Goal: Information Seeking & Learning: Learn about a topic

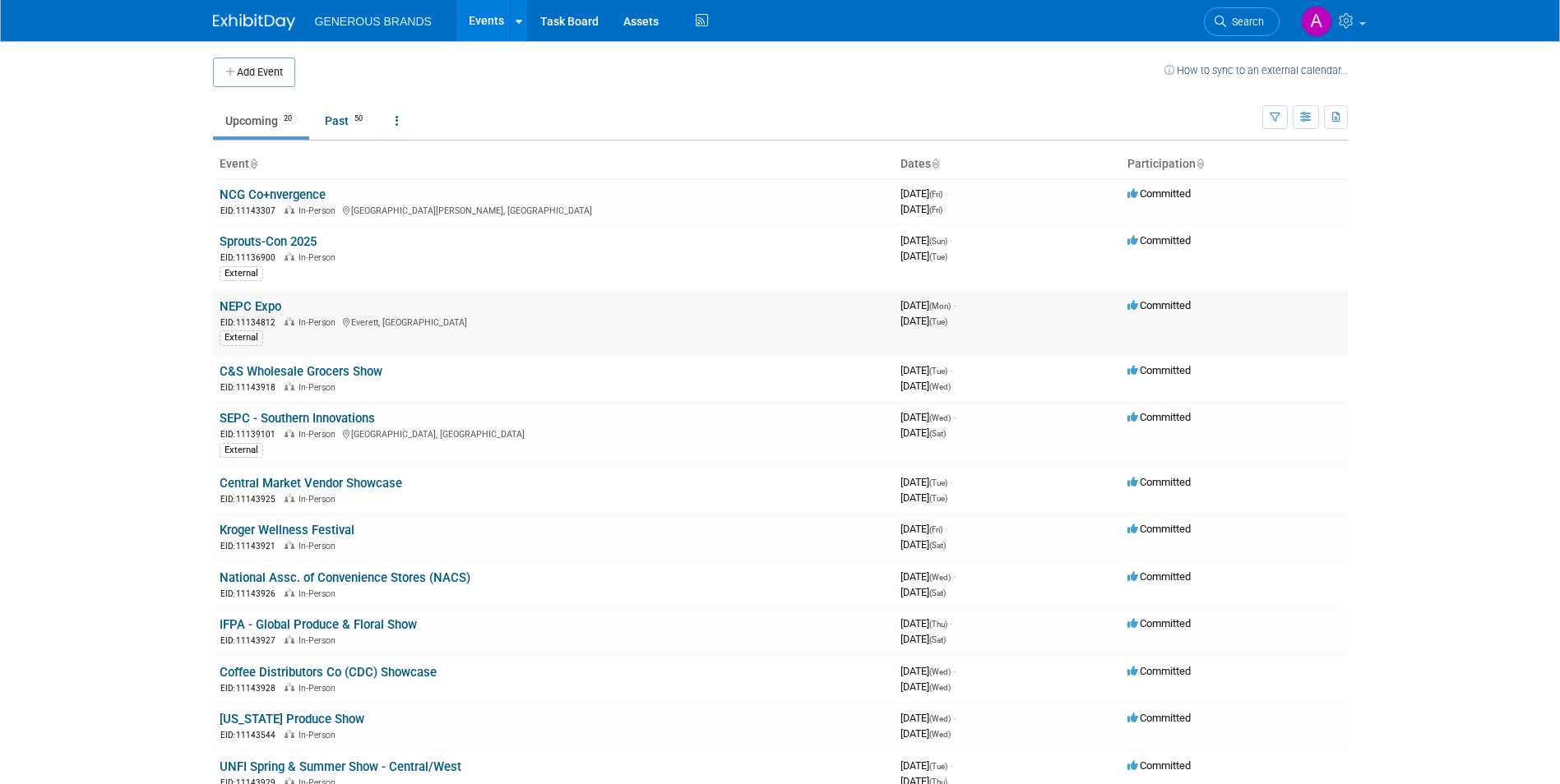
click at [270, 311] on link "NEPC Expo" at bounding box center [251, 306] width 62 height 15
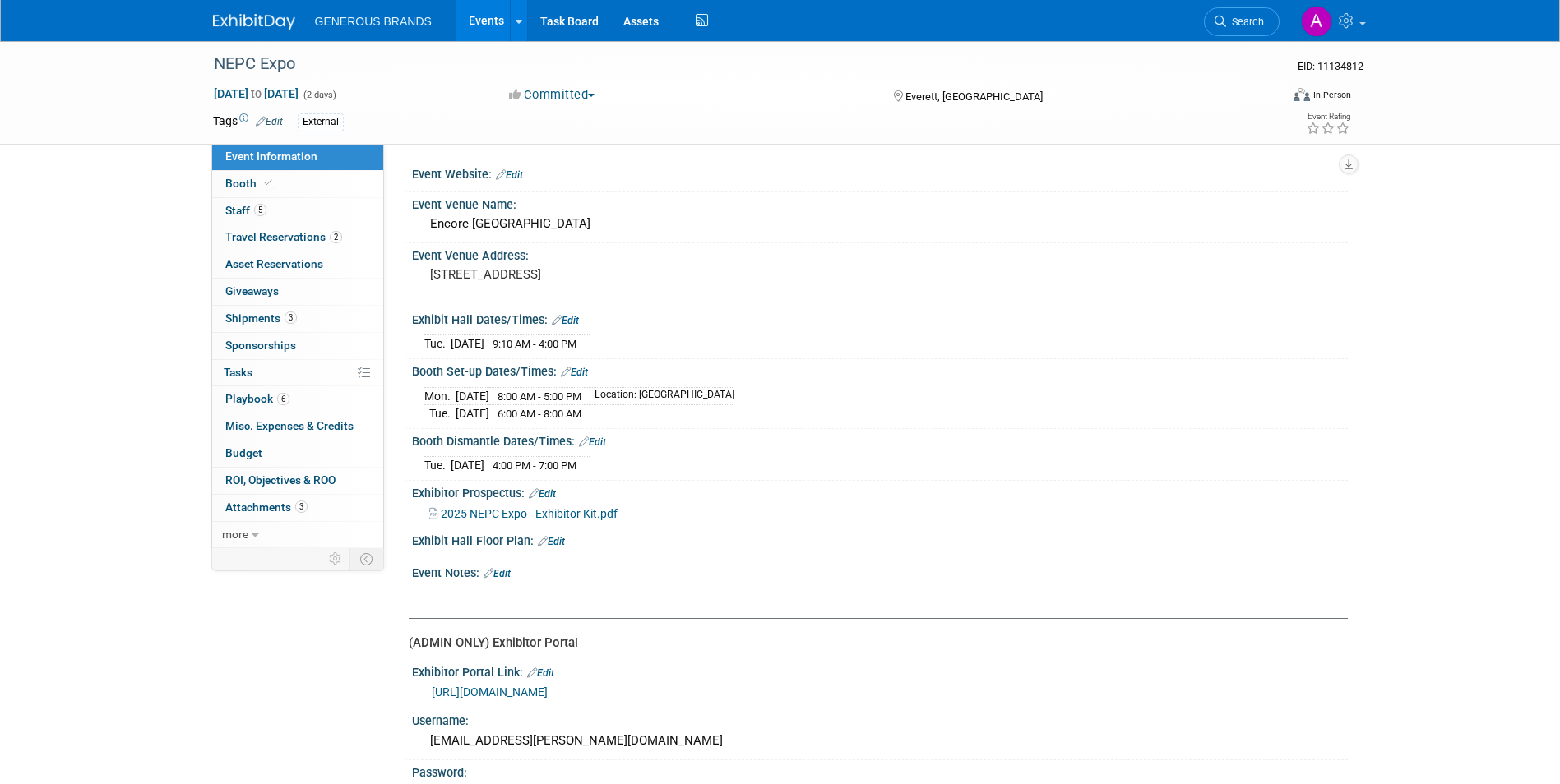
click at [270, 302] on link "0 Giveaways 0" at bounding box center [297, 292] width 171 height 27
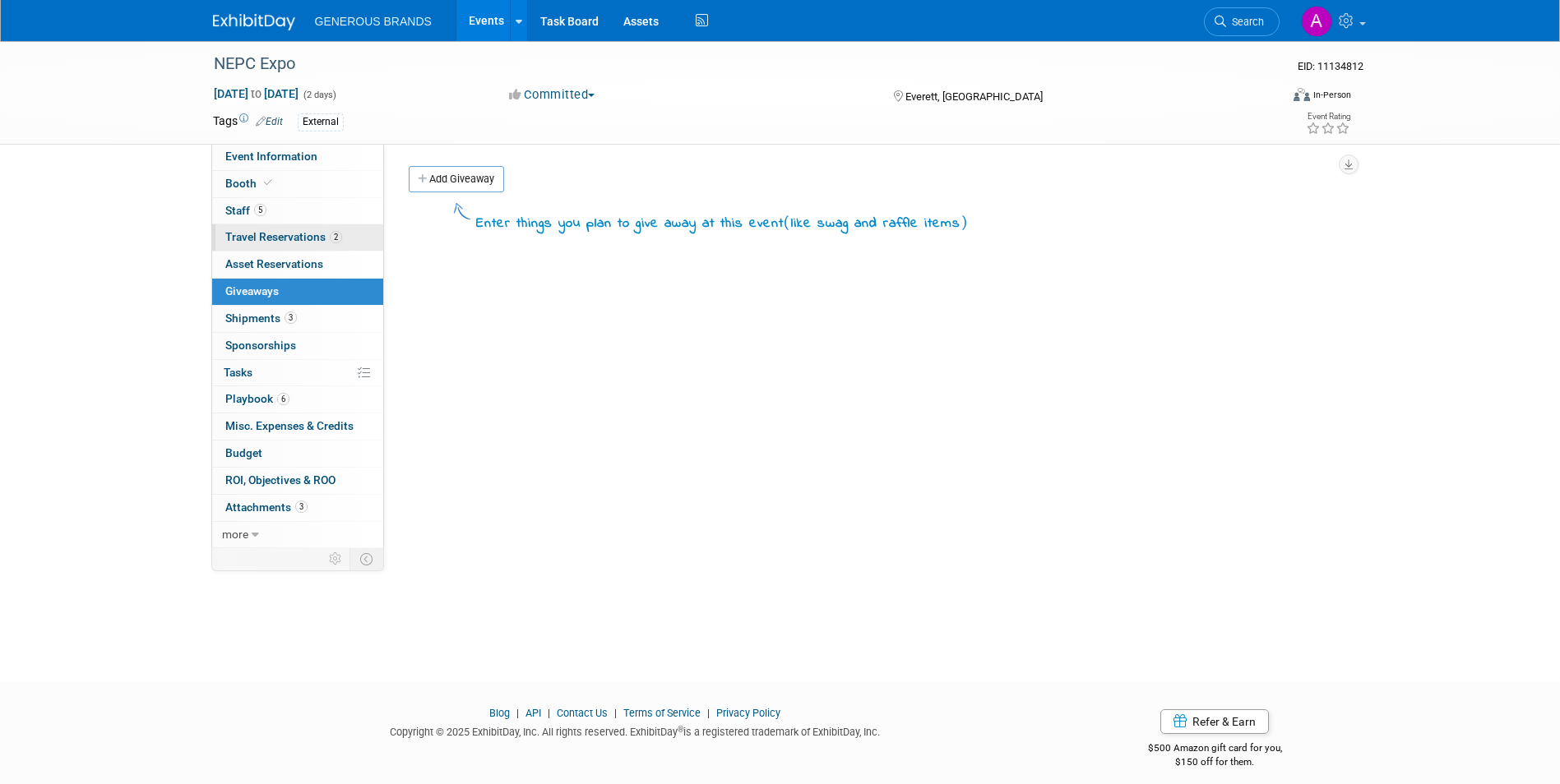
click at [290, 241] on span "Travel Reservations 2" at bounding box center [283, 236] width 117 height 13
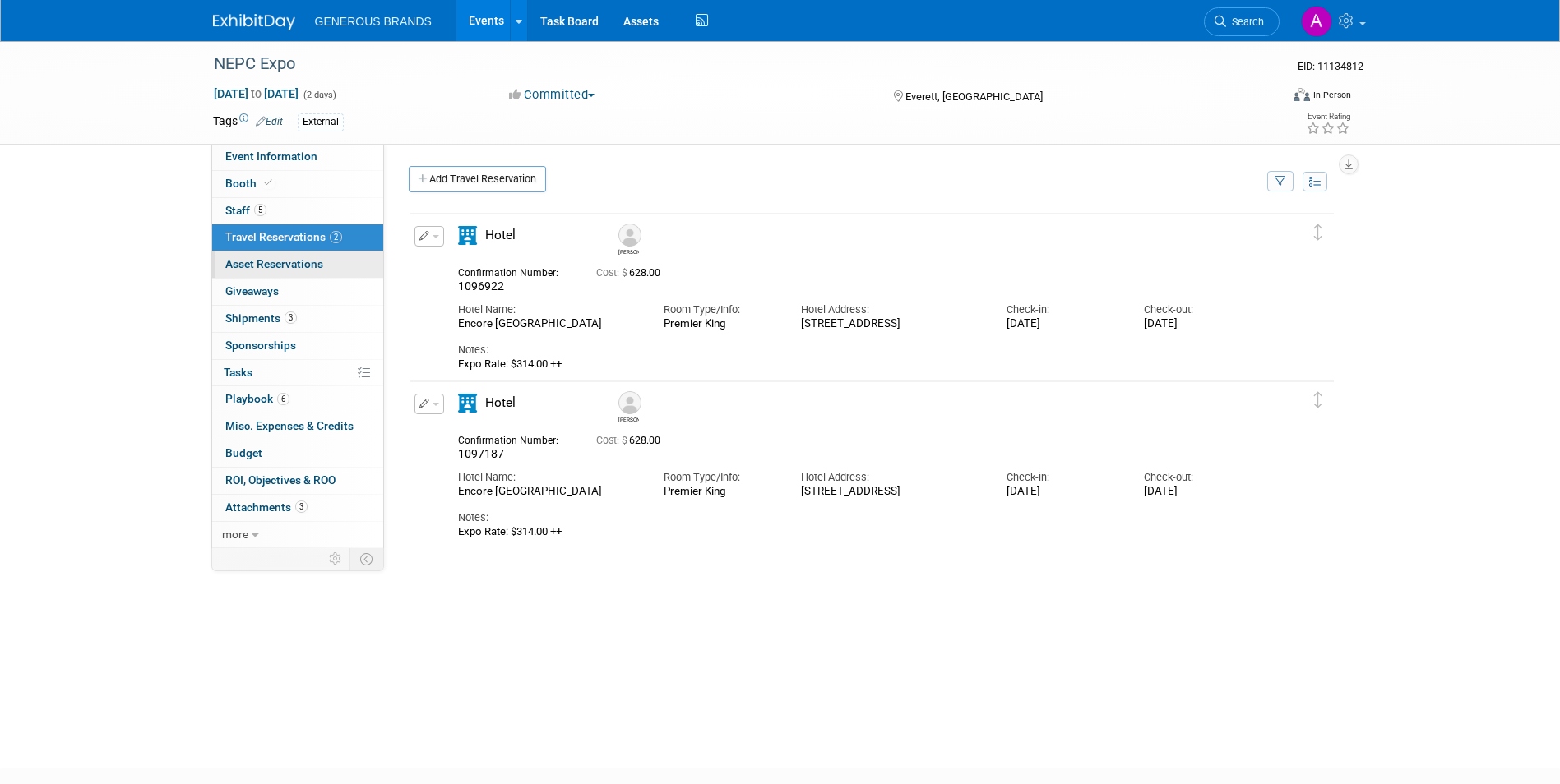
click at [304, 264] on span "Asset Reservations 0" at bounding box center [274, 264] width 98 height 13
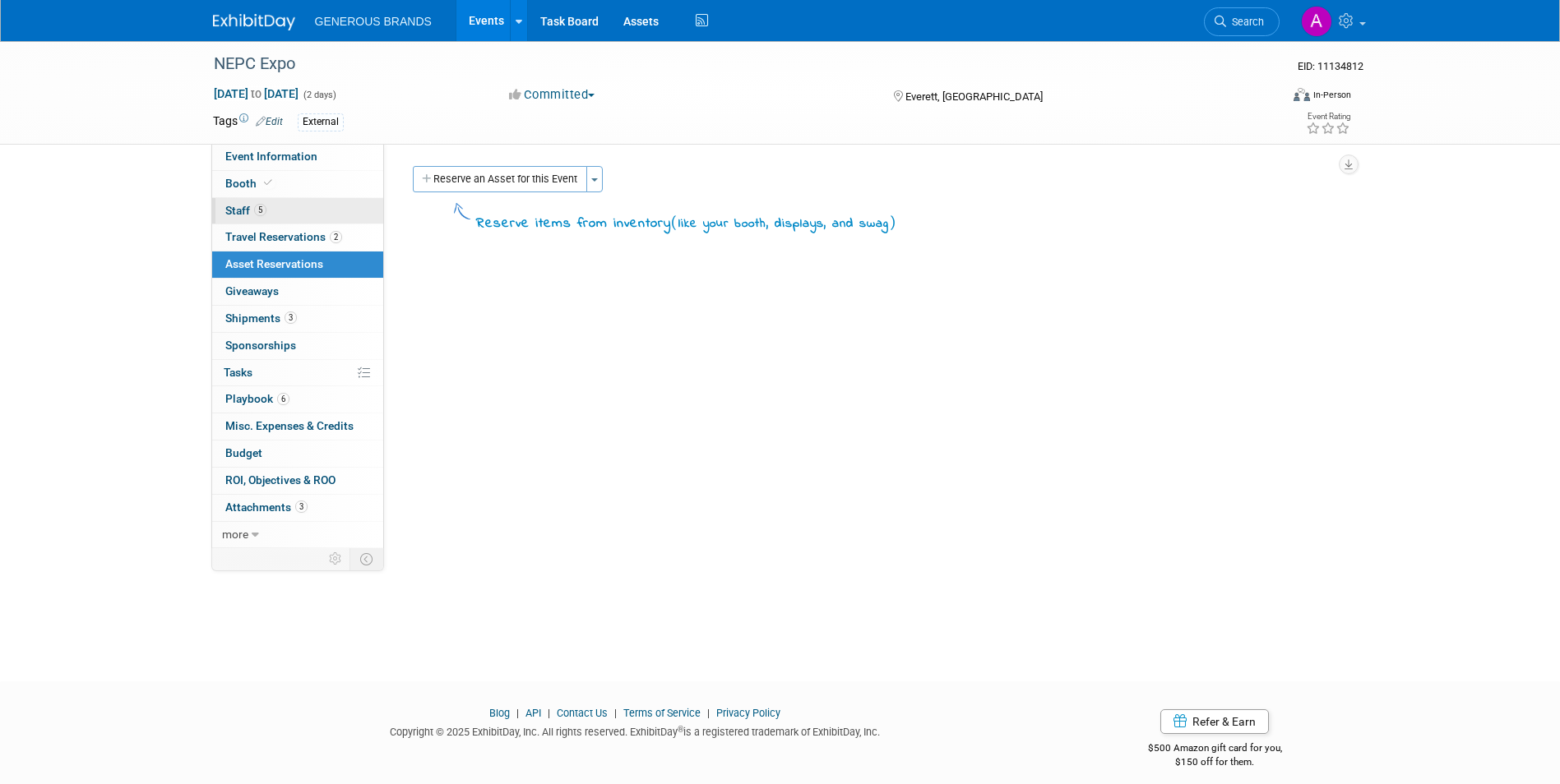
click at [314, 212] on link "5 Staff 5" at bounding box center [297, 211] width 171 height 27
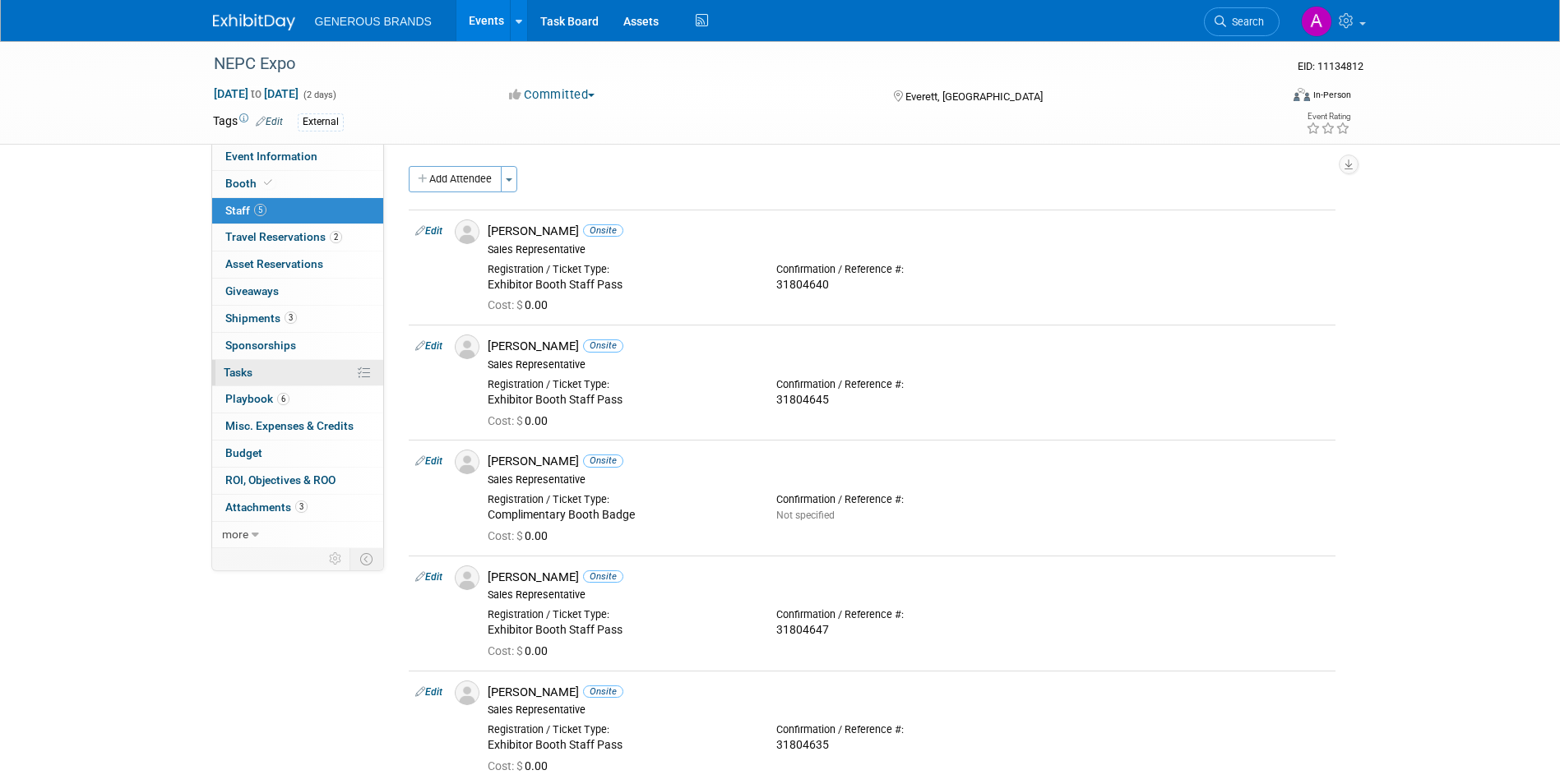
click at [321, 375] on link "0% Tasks 0%" at bounding box center [297, 373] width 171 height 27
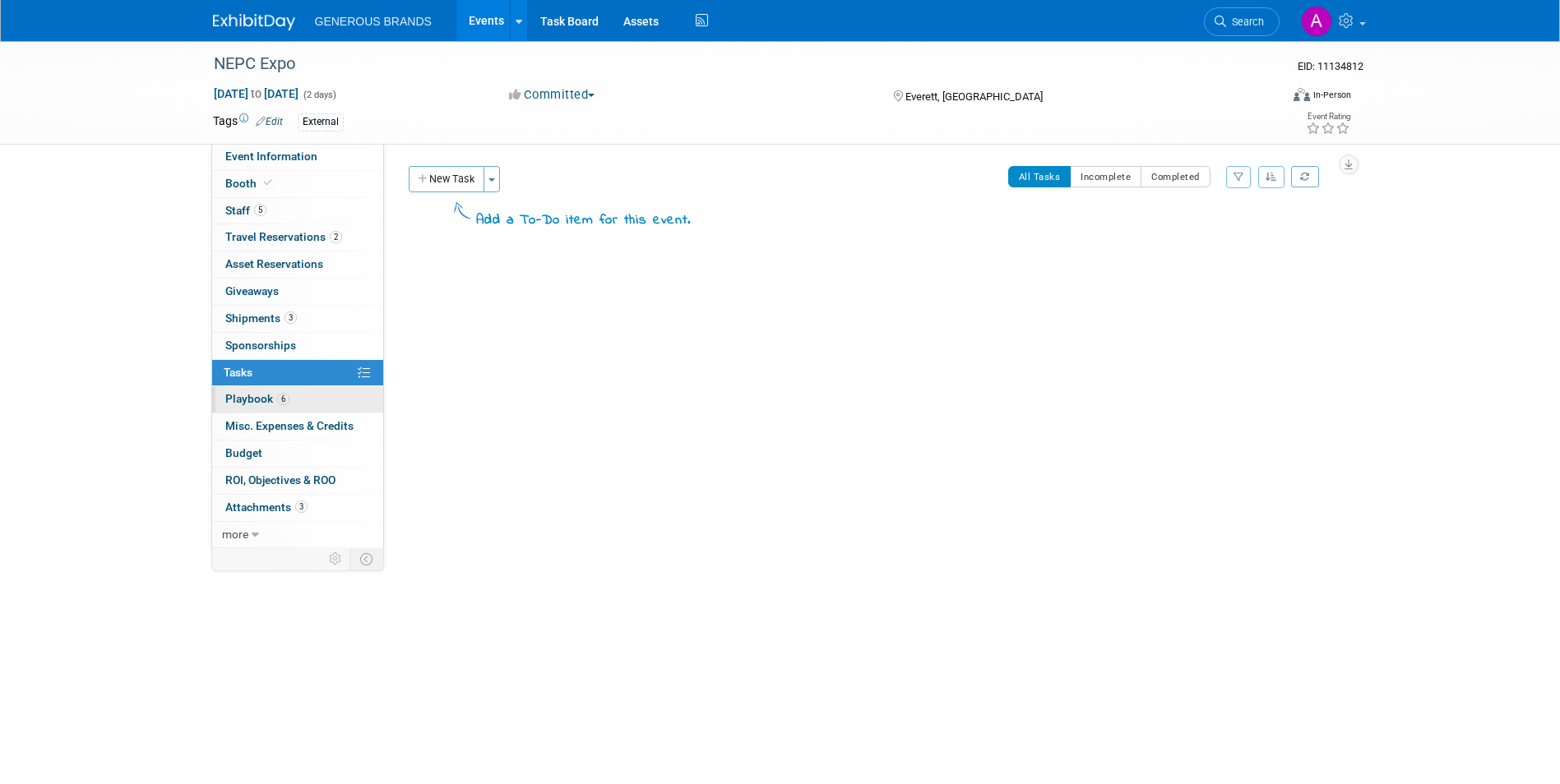
click at [312, 398] on link "6 Playbook 6" at bounding box center [297, 399] width 171 height 27
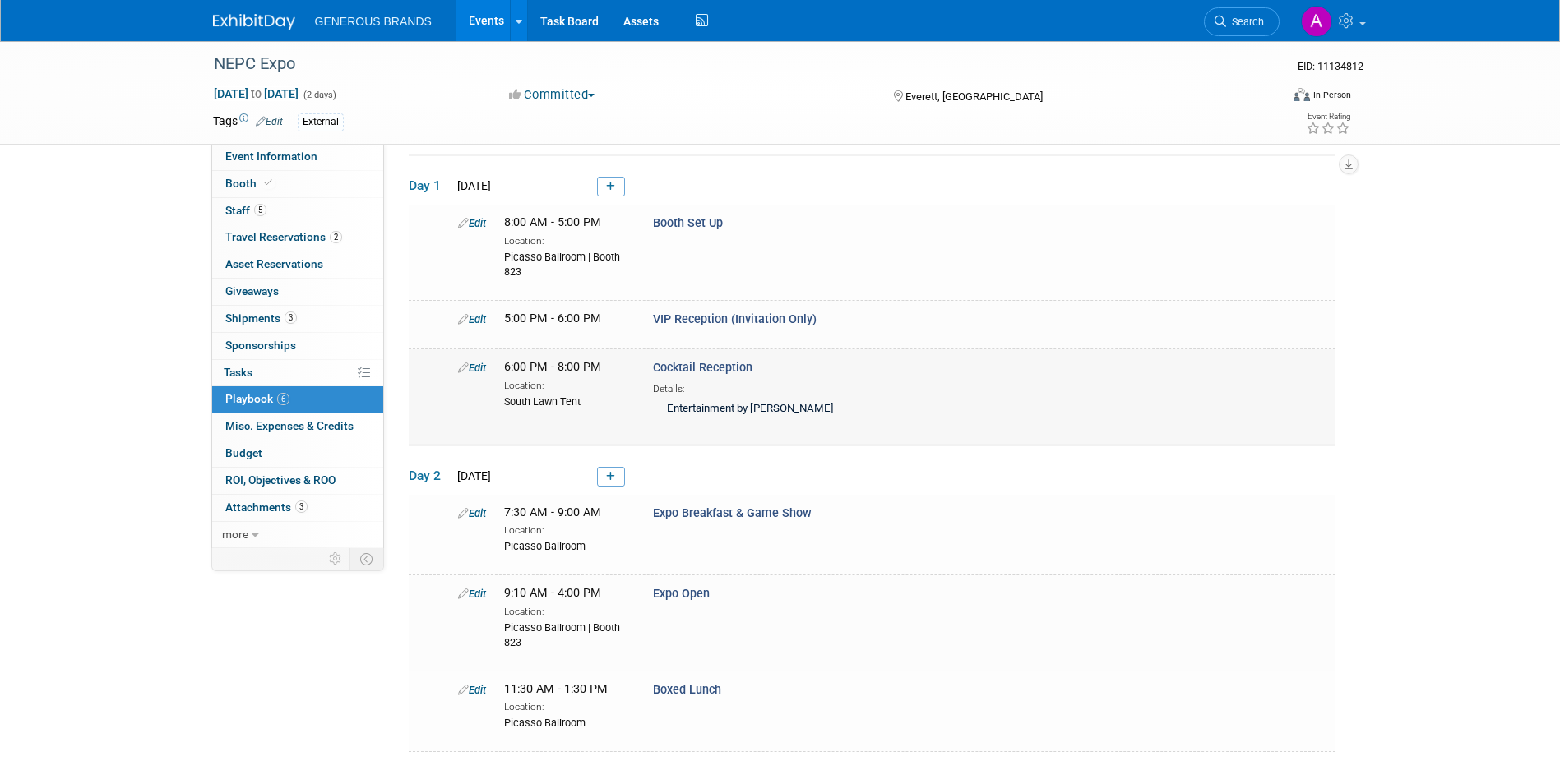
scroll to position [165, 0]
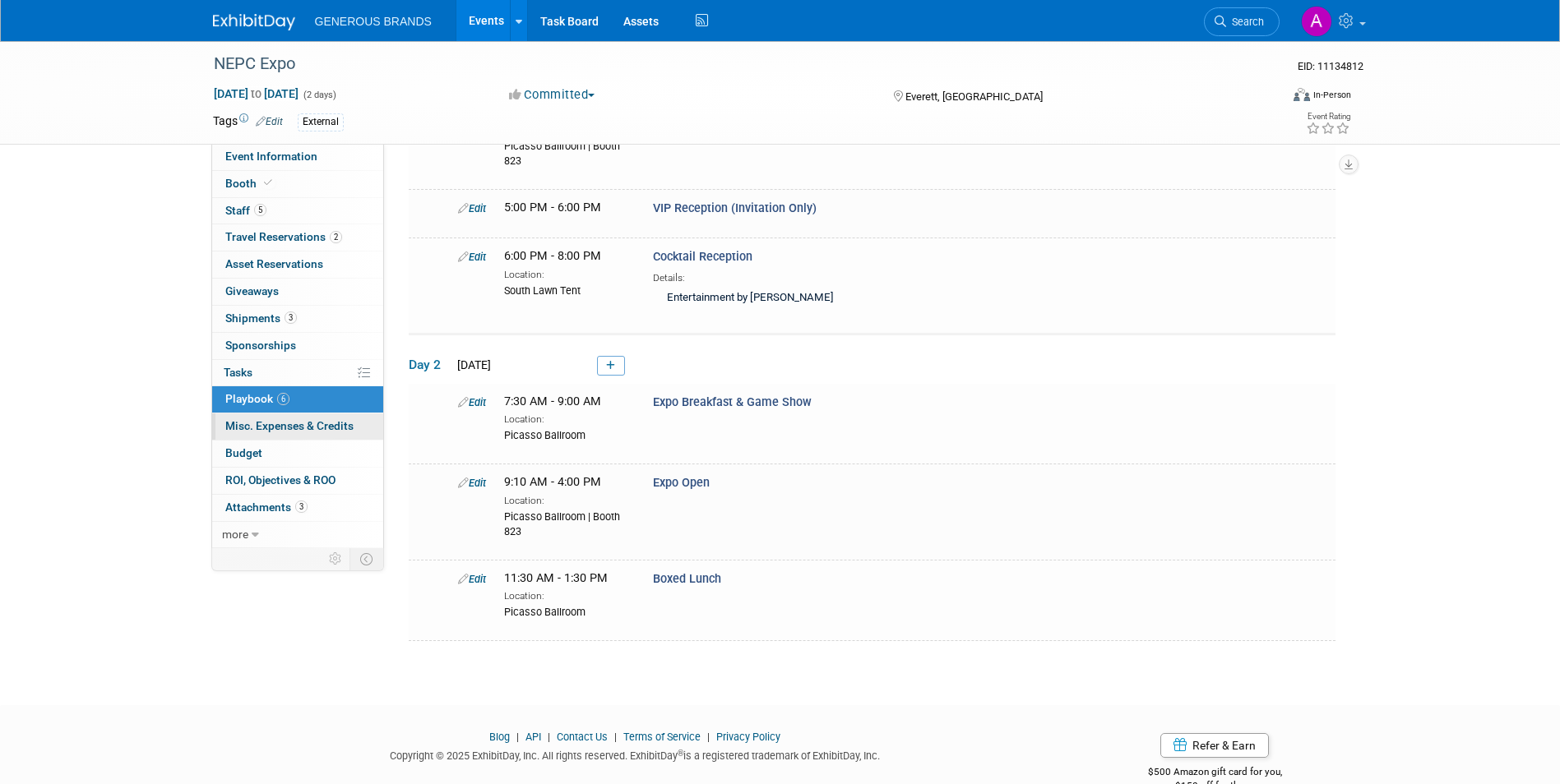
click at [327, 427] on span "Misc. Expenses & Credits 0" at bounding box center [289, 426] width 128 height 13
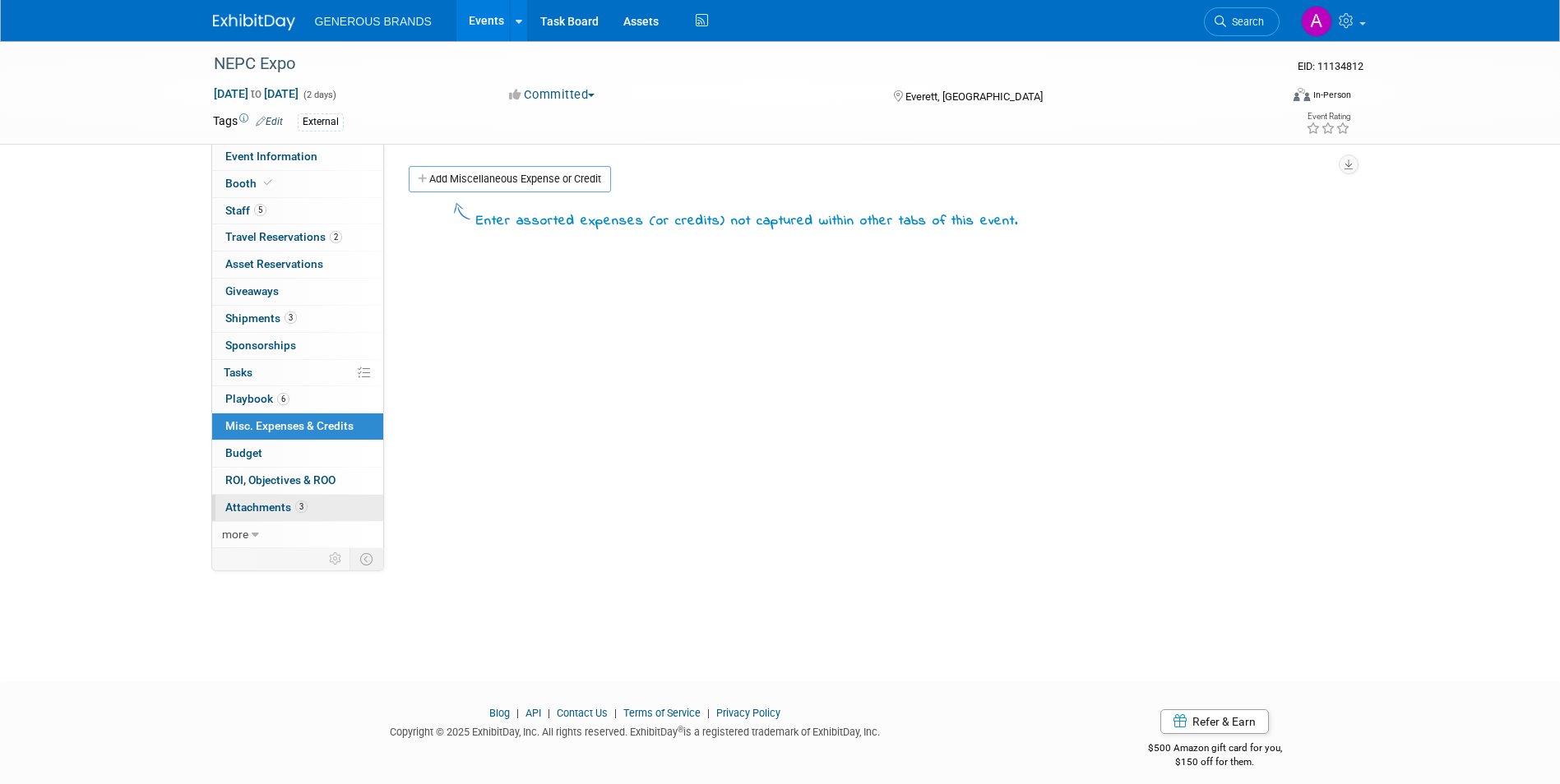
click at [332, 502] on link "3 Attachments 3" at bounding box center [297, 508] width 171 height 27
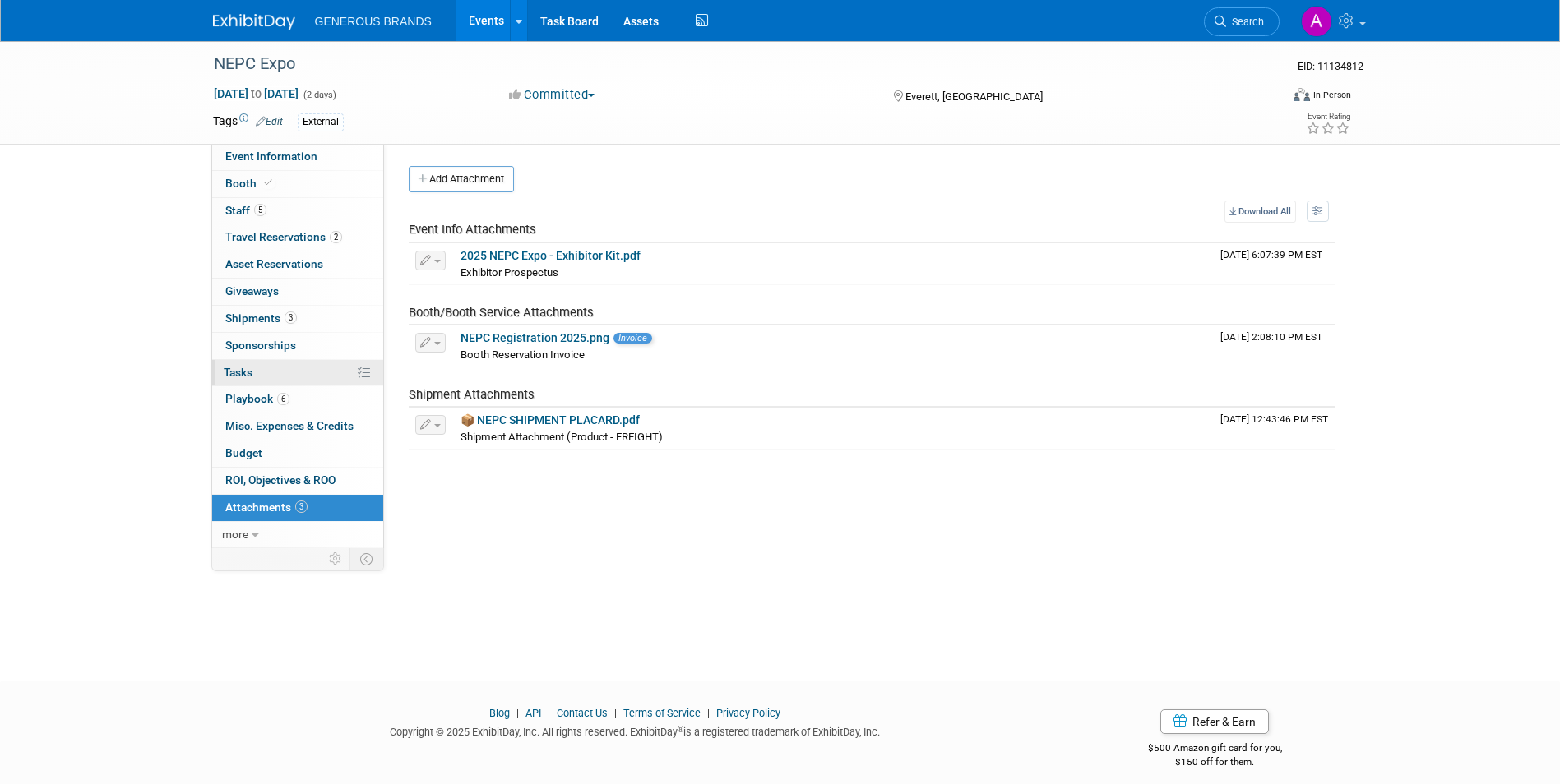
click at [320, 372] on link "0% Tasks 0%" at bounding box center [297, 373] width 171 height 27
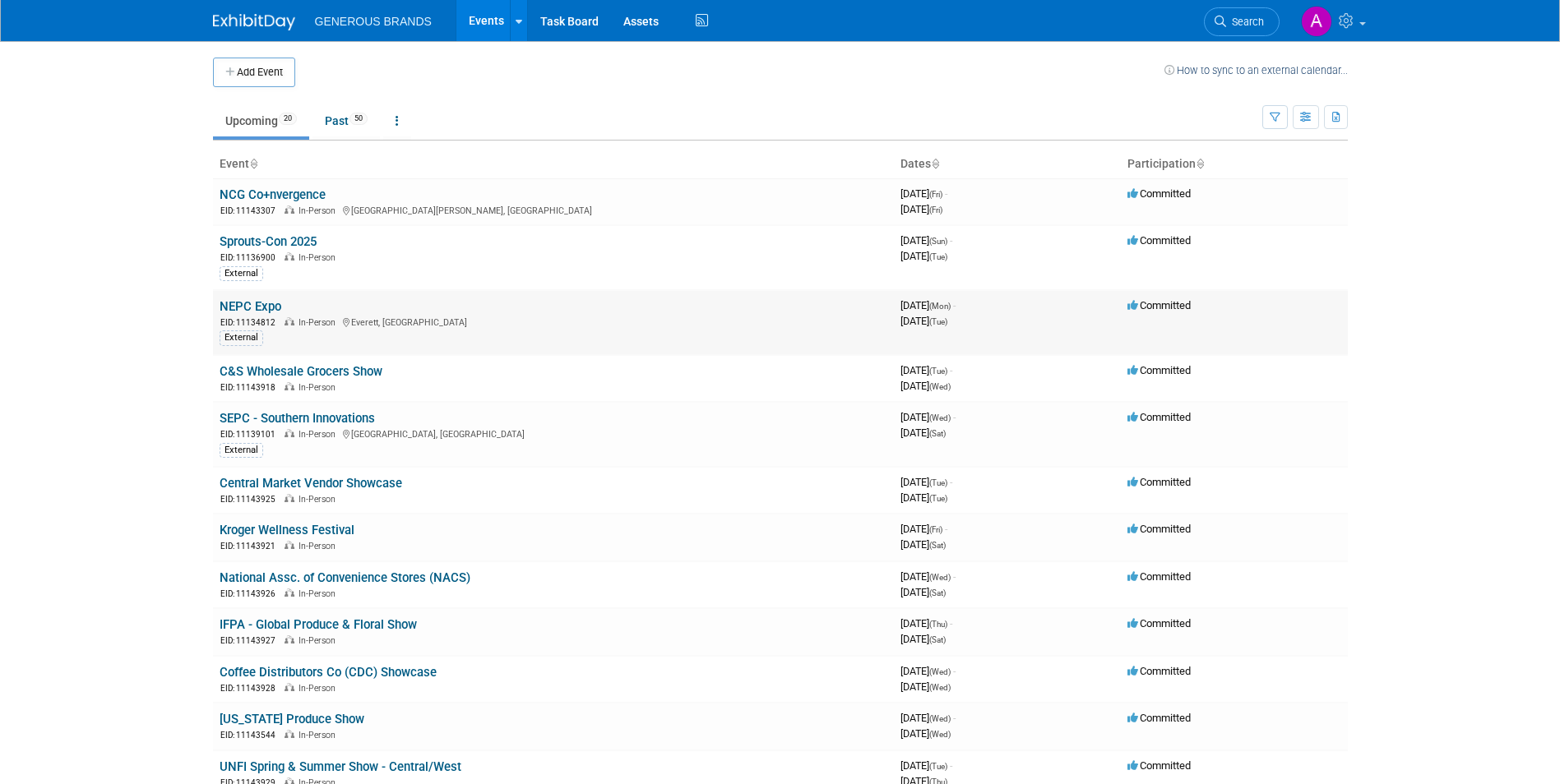
click at [271, 303] on link "NEPC Expo" at bounding box center [251, 306] width 62 height 15
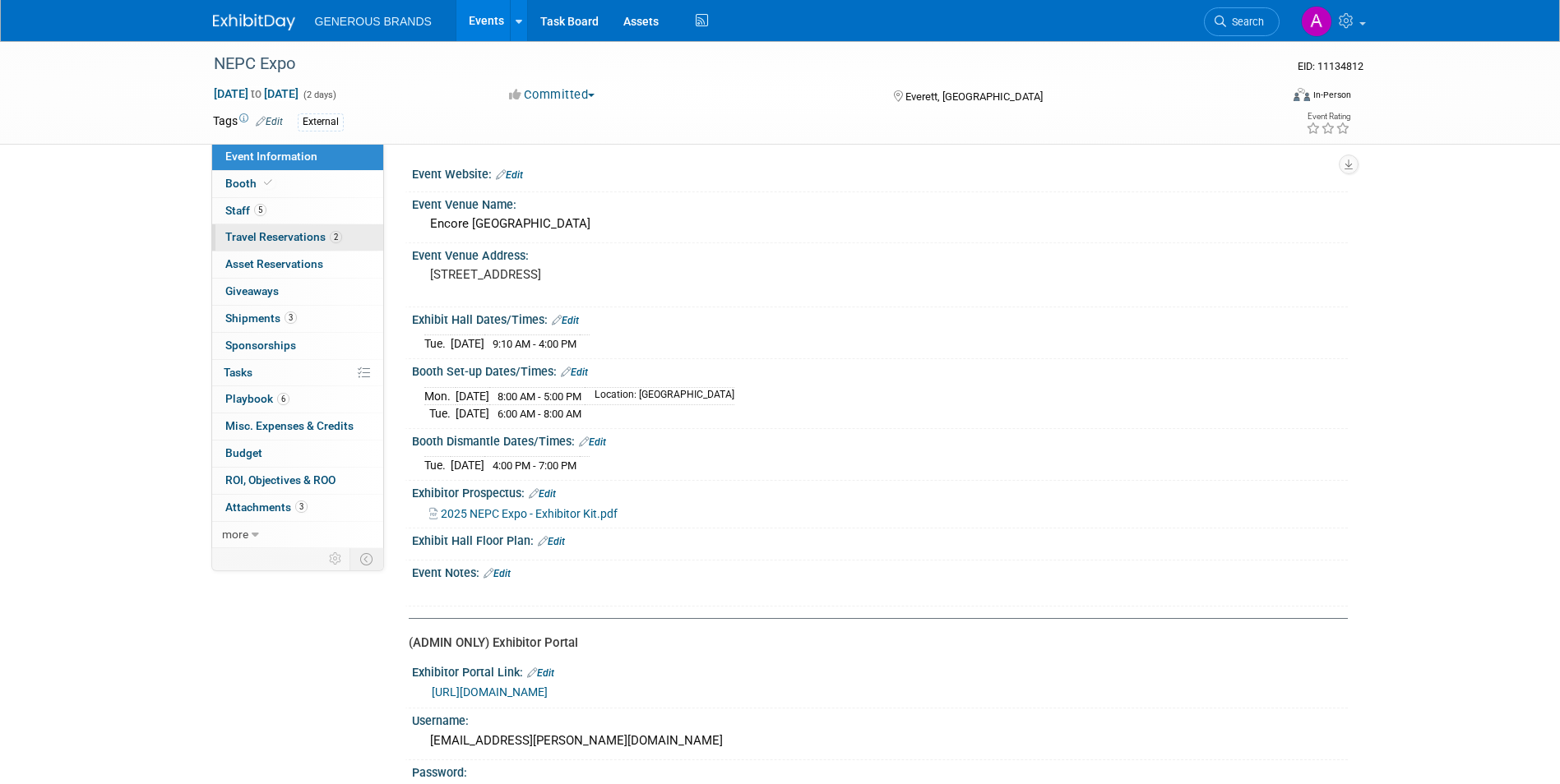
click at [306, 243] on link "2 Travel Reservations 2" at bounding box center [297, 238] width 171 height 27
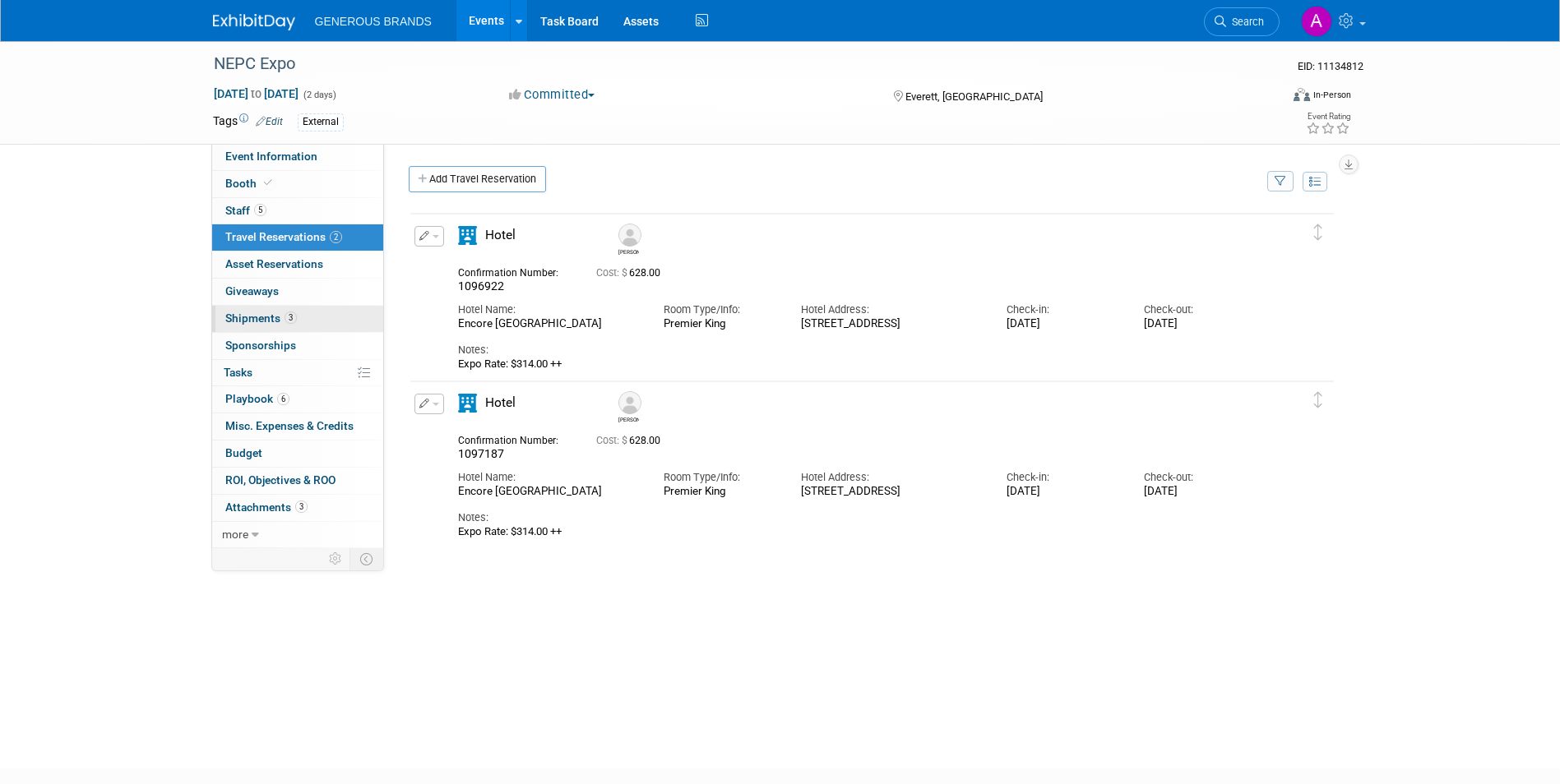
click at [317, 305] on link "3 Shipments 3" at bounding box center [297, 319] width 171 height 27
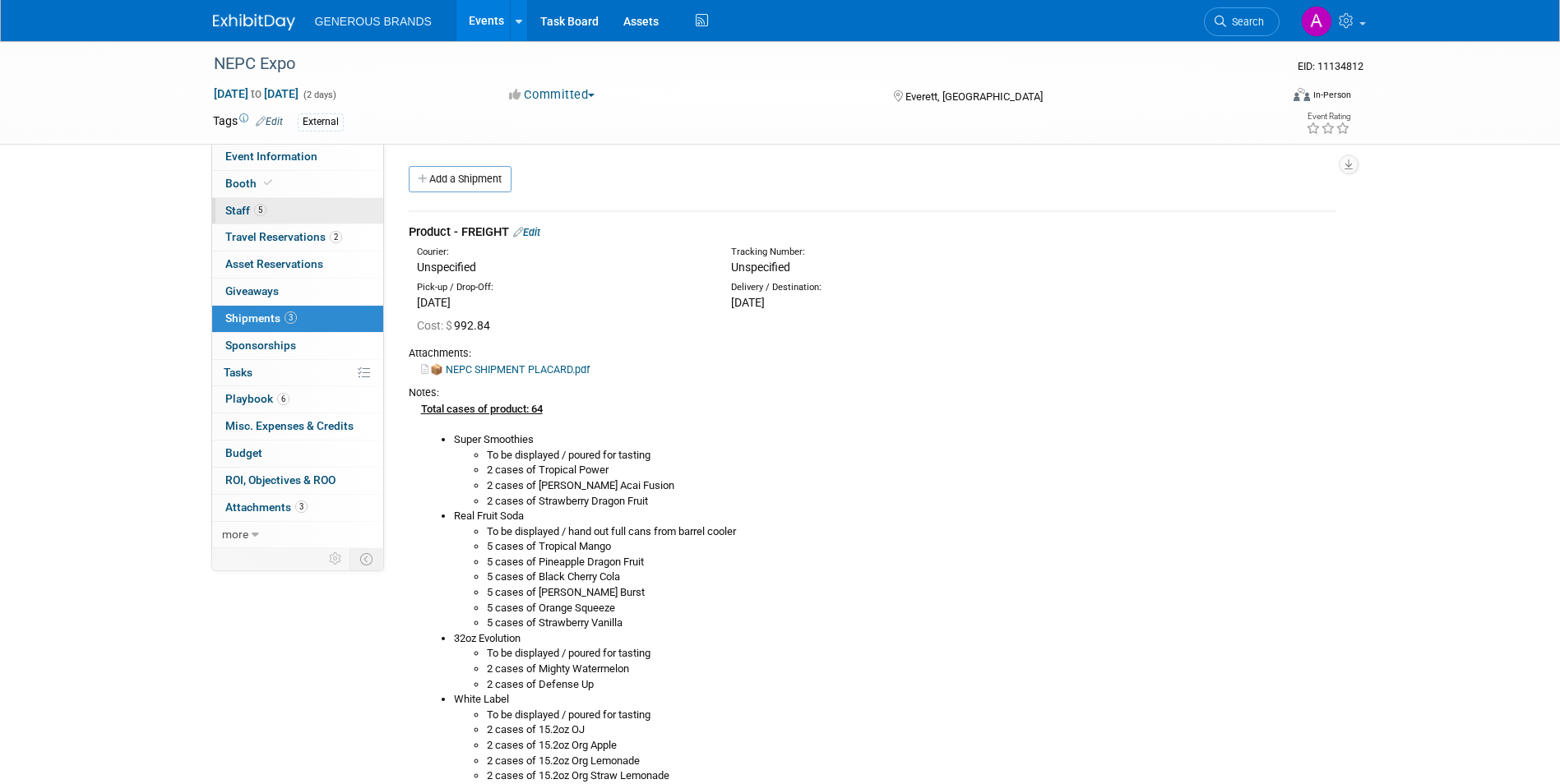
click at [282, 206] on link "5 Staff 5" at bounding box center [297, 211] width 171 height 27
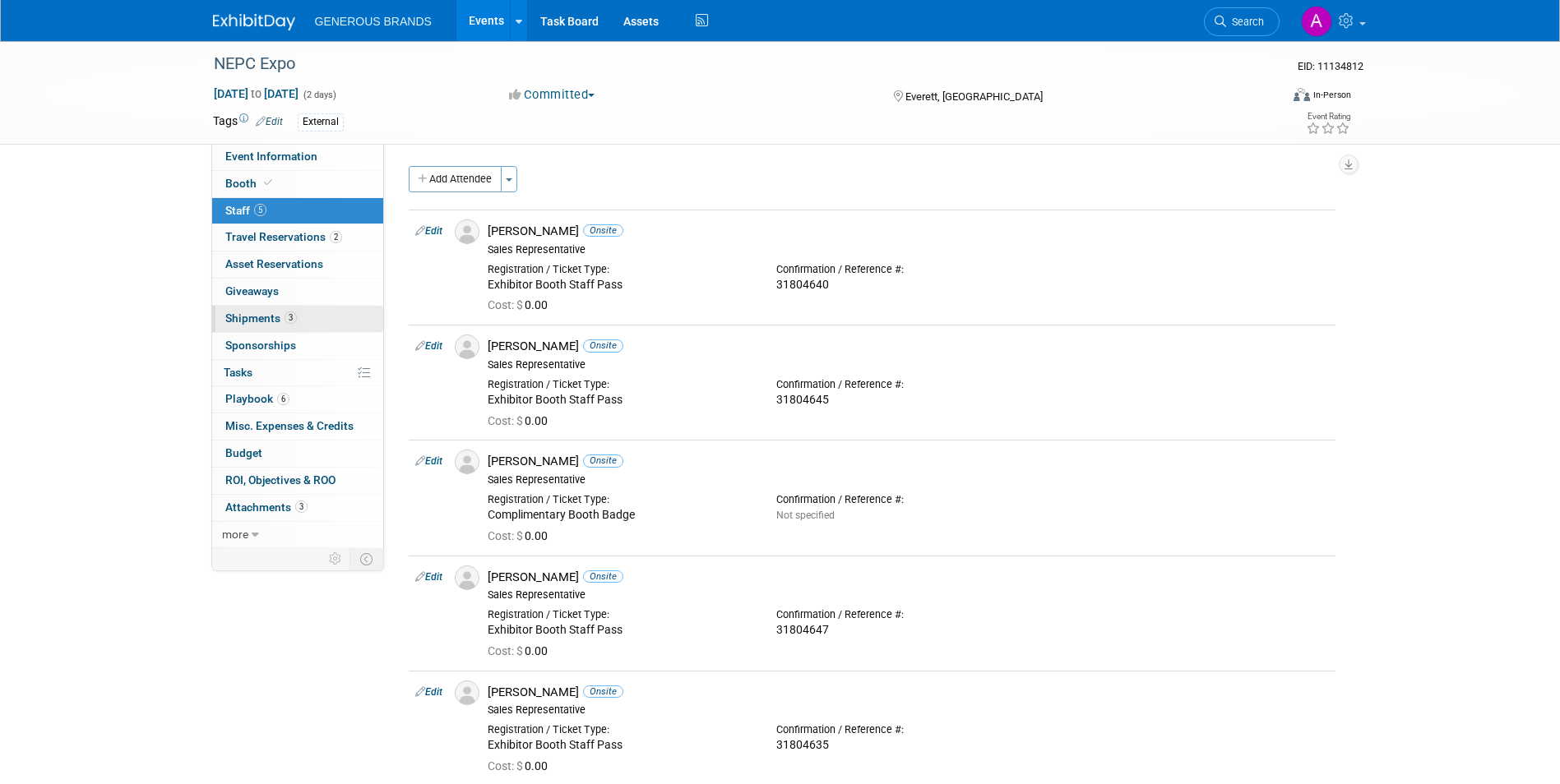
click at [278, 327] on link "3 Shipments 3" at bounding box center [297, 319] width 171 height 27
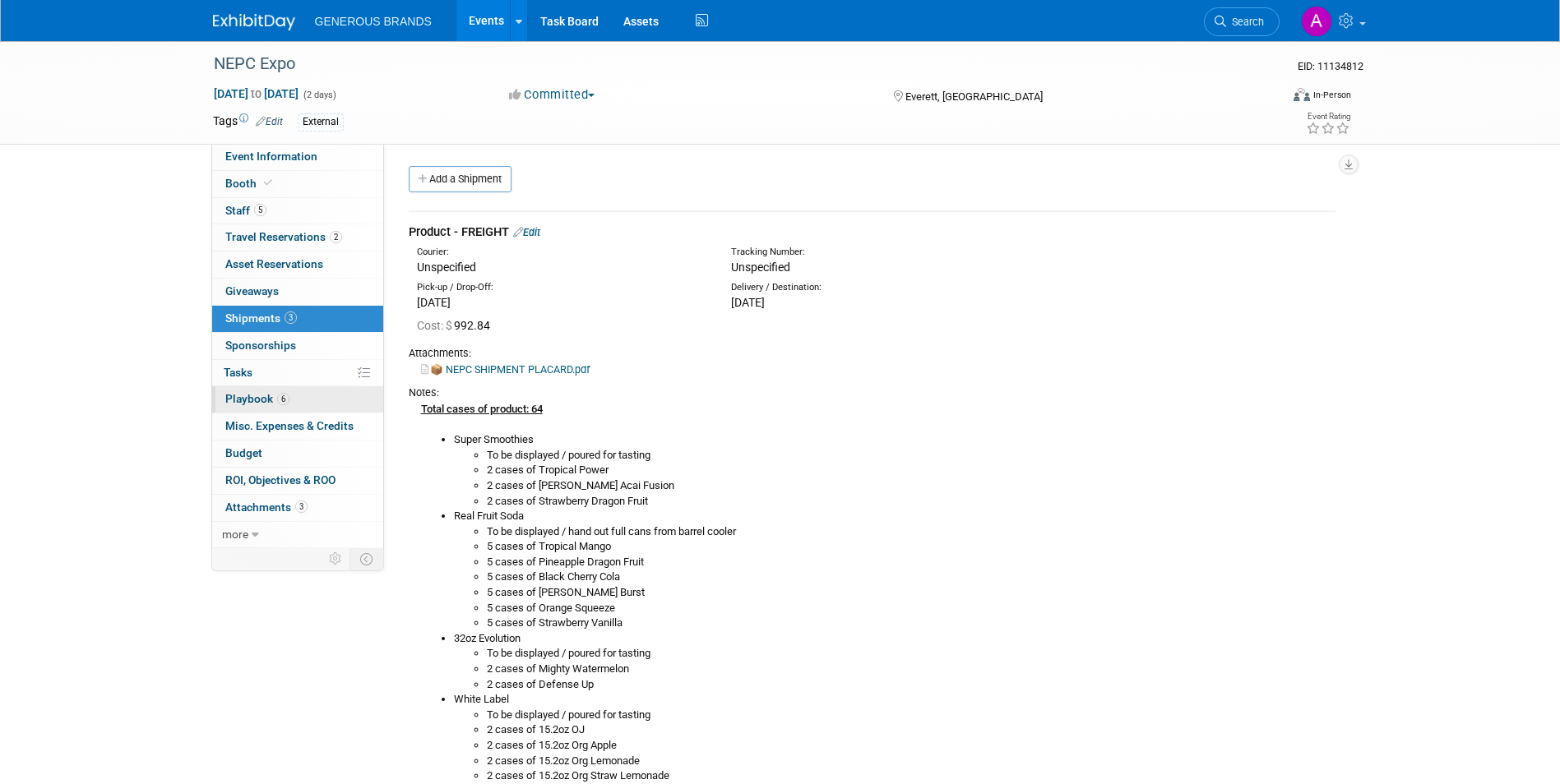
click at [290, 396] on link "6 Playbook 6" at bounding box center [297, 399] width 171 height 27
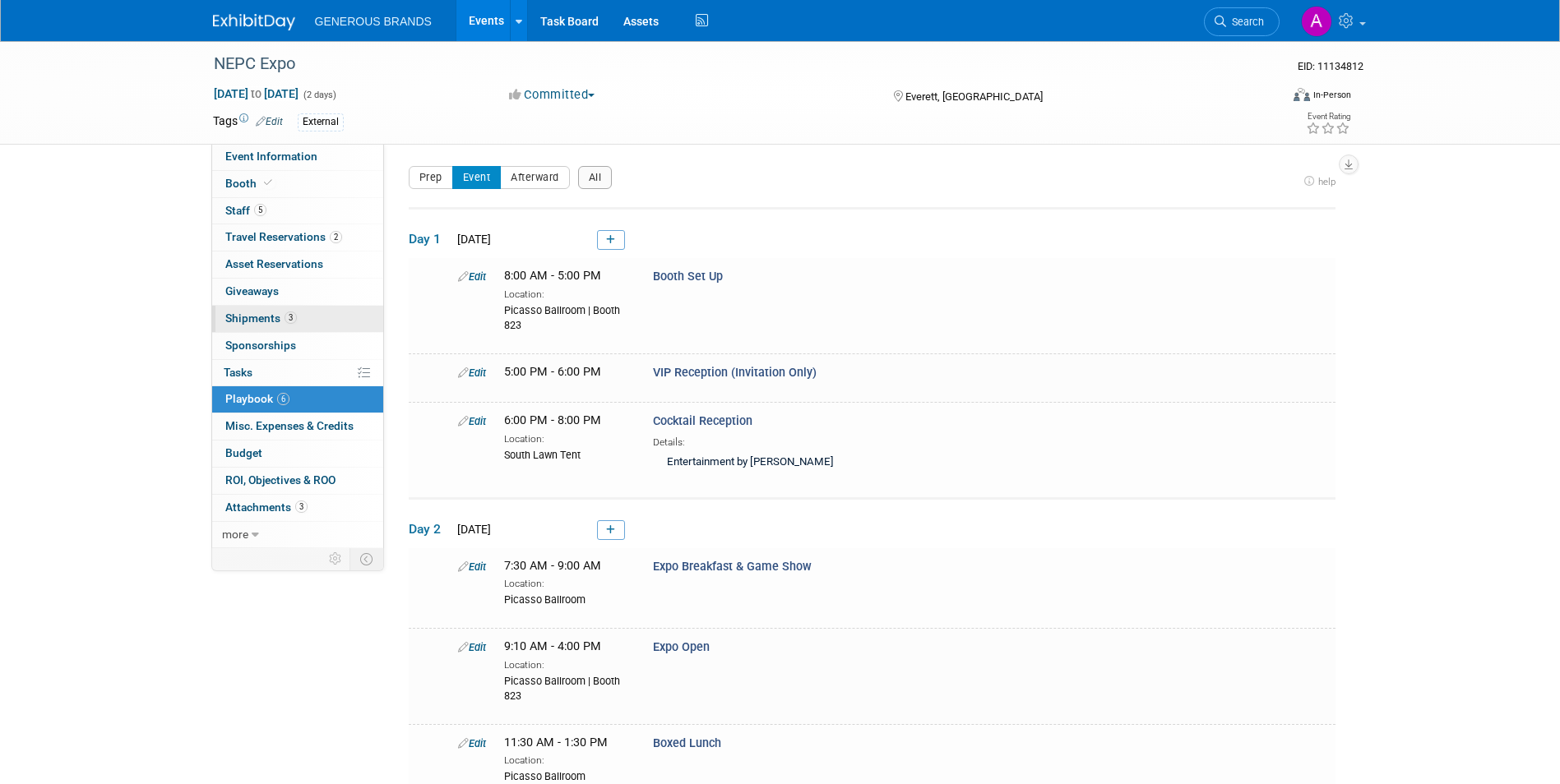
click at [295, 307] on link "3 Shipments 3" at bounding box center [297, 319] width 171 height 27
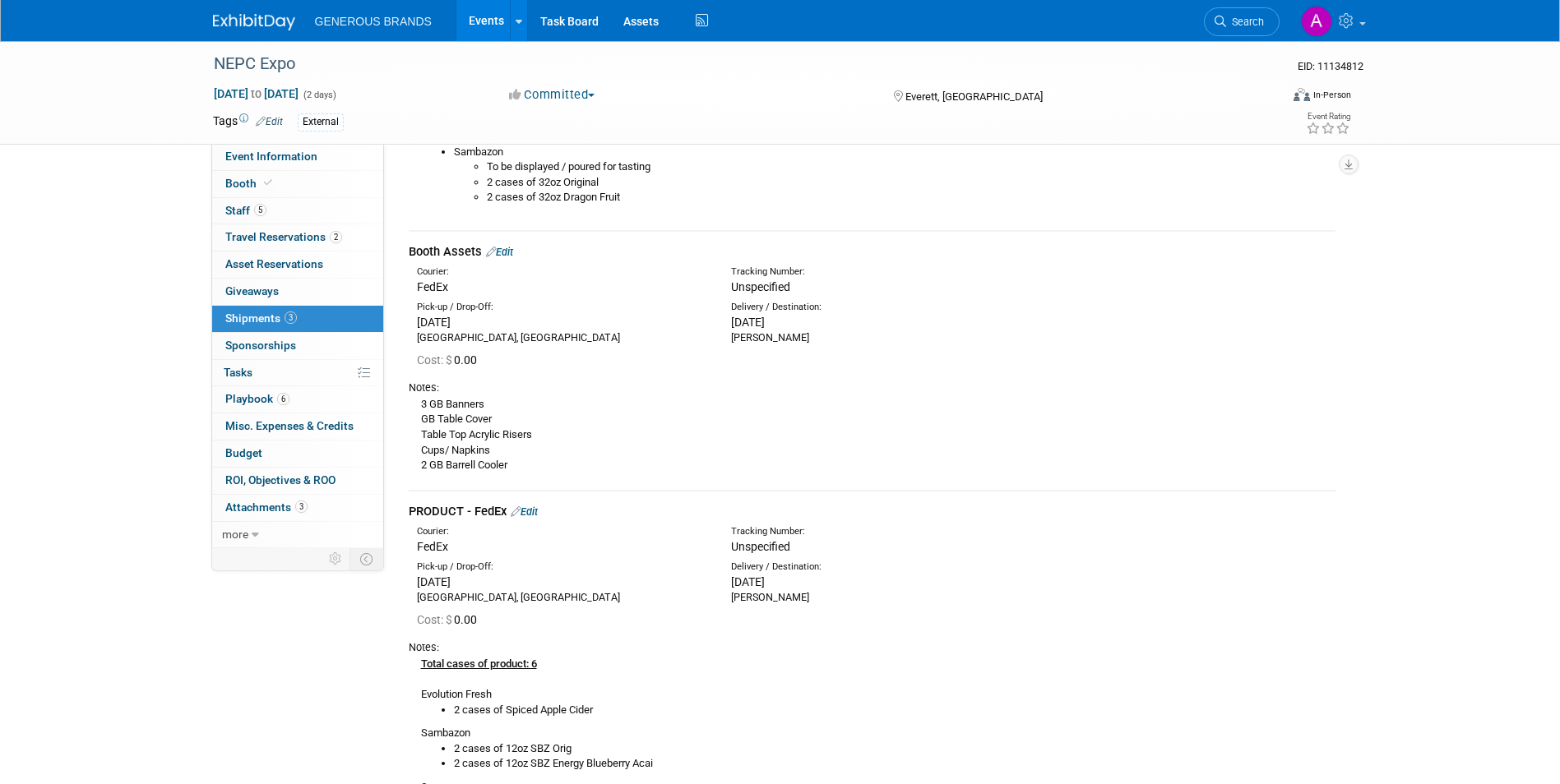
scroll to position [822, 0]
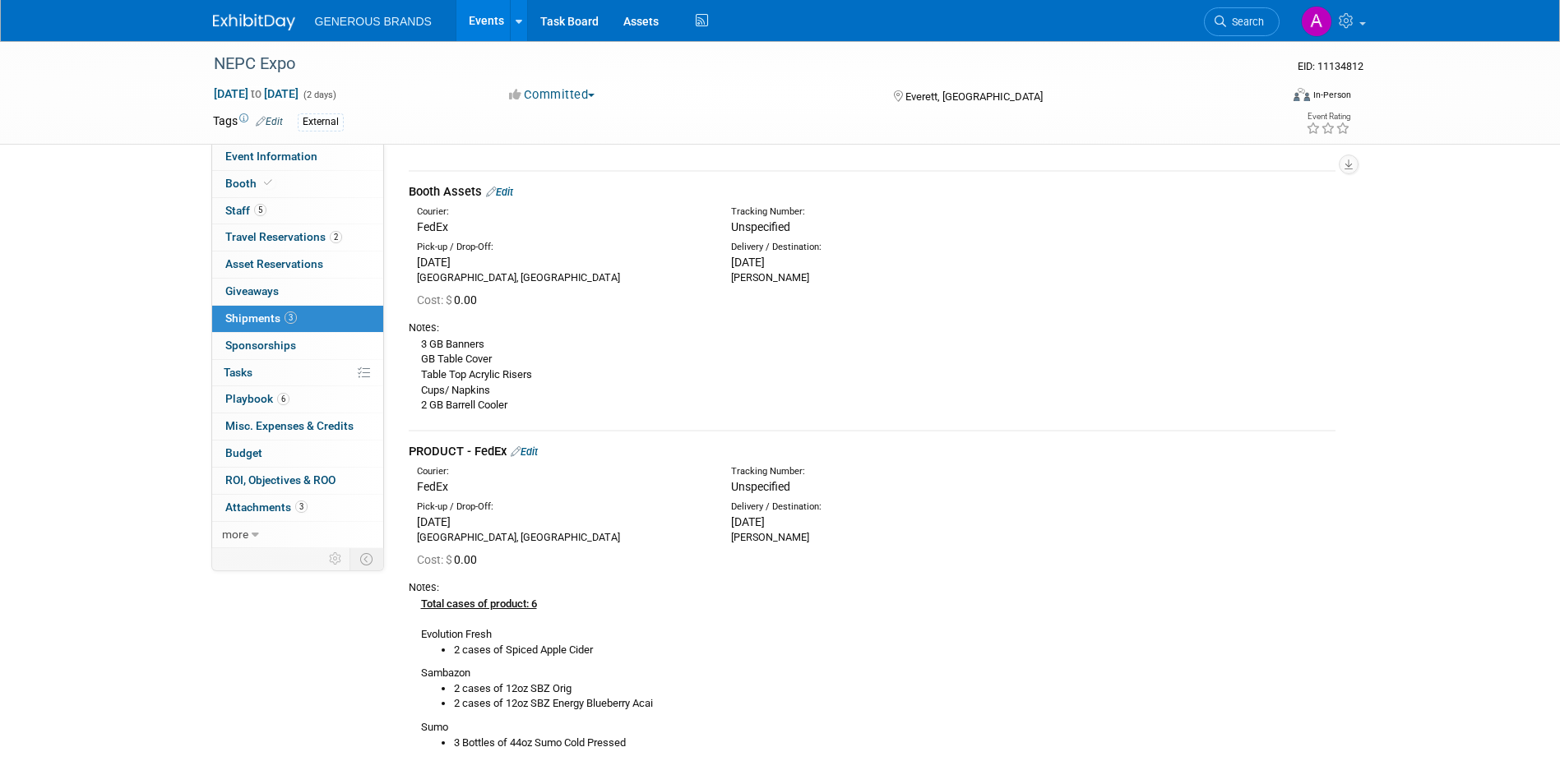
drag, startPoint x: 417, startPoint y: 342, endPoint x: 506, endPoint y: 405, distance: 109.0
click at [506, 405] on div "3 GB Banners GB Table Cover Table Top Acrylic Risers Cups/ Napkins 2 GB Barrell…" at bounding box center [872, 374] width 927 height 78
drag, startPoint x: 506, startPoint y: 405, endPoint x: 460, endPoint y: 355, distance: 67.9
click at [460, 355] on div "3 GB Banners GB Table Cover Table Top Acrylic Risers Cups/ Napkins 2 GB Barrell…" at bounding box center [872, 374] width 927 height 78
drag, startPoint x: 418, startPoint y: 342, endPoint x: 515, endPoint y: 404, distance: 115.1
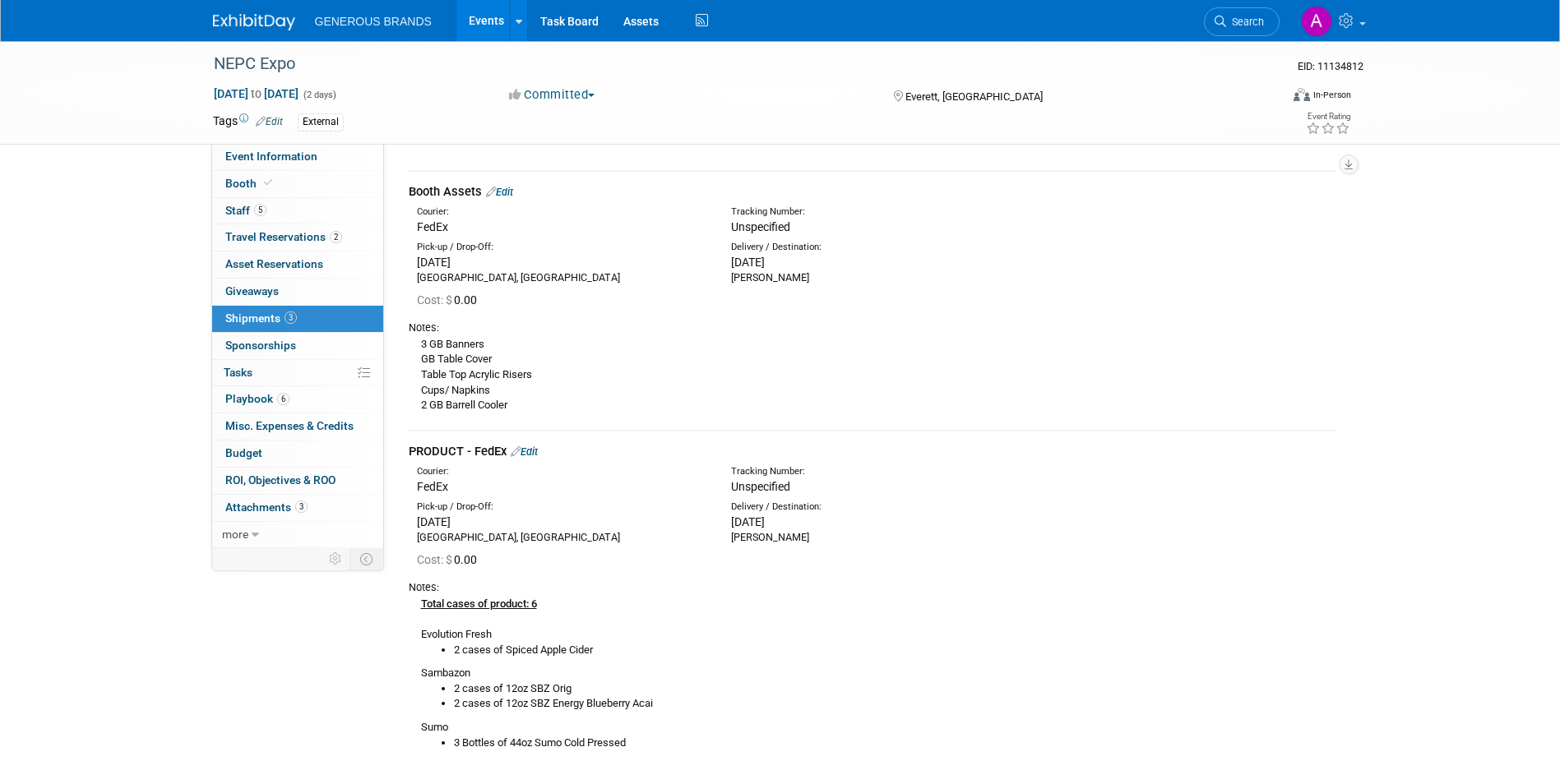
click at [515, 404] on div "3 GB Banners GB Table Cover Table Top Acrylic Risers Cups/ Napkins 2 GB Barrell…" at bounding box center [872, 374] width 927 height 78
drag, startPoint x: 515, startPoint y: 404, endPoint x: 538, endPoint y: 409, distance: 23.5
click at [538, 409] on div "3 GB Banners GB Table Cover Table Top Acrylic Risers Cups/ Napkins 2 GB Barrell…" at bounding box center [872, 374] width 927 height 78
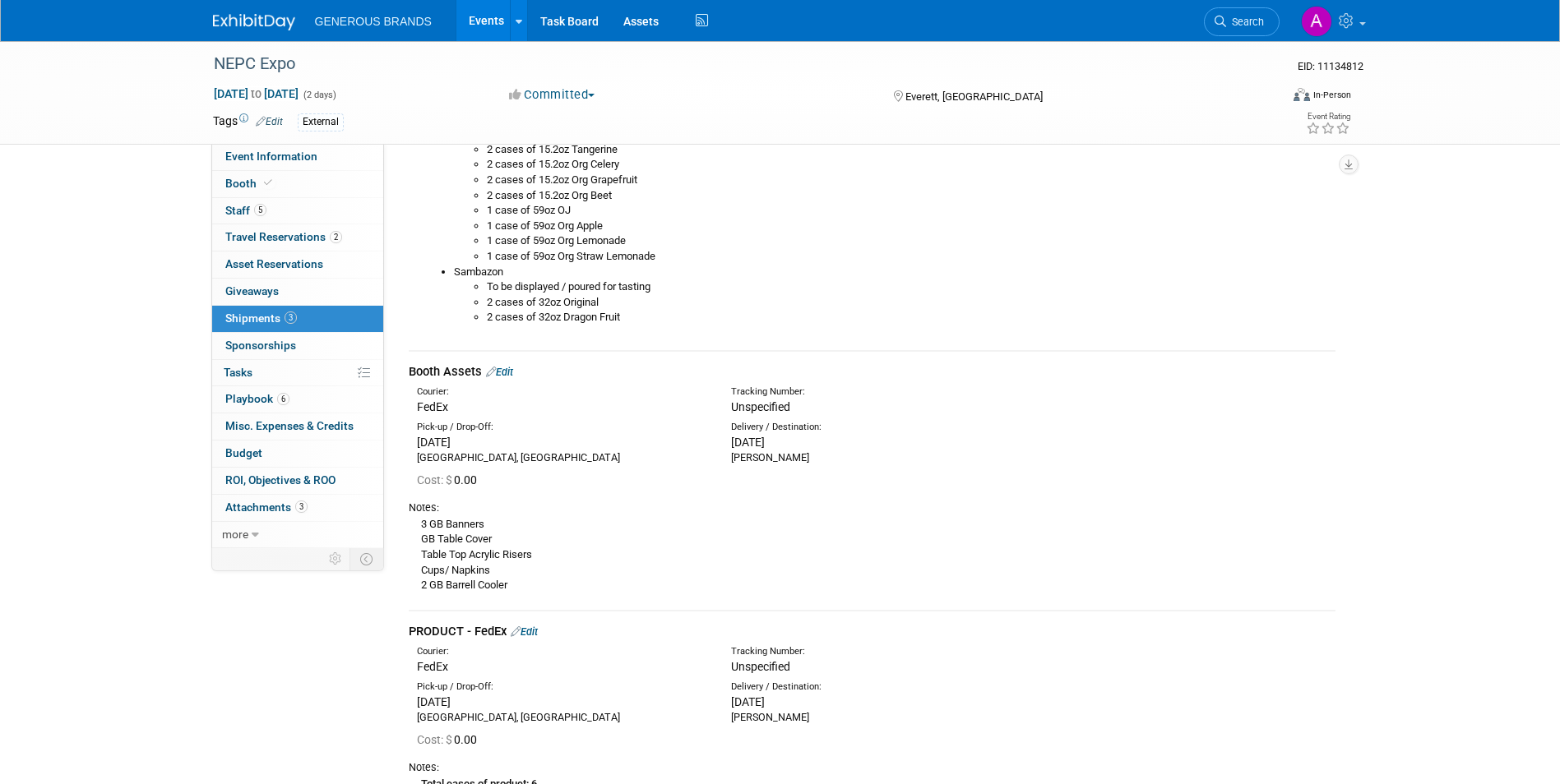
scroll to position [663, 0]
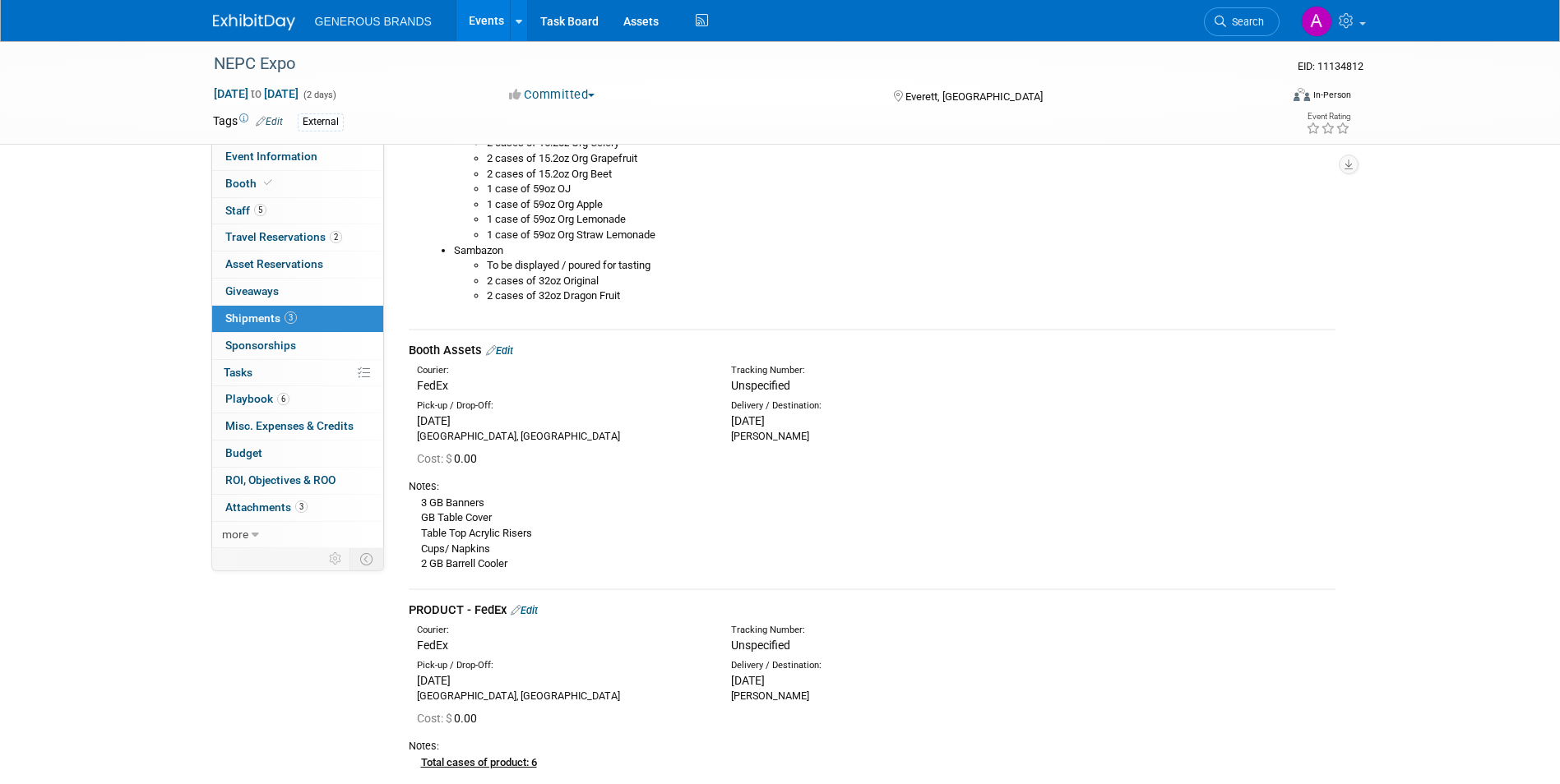
drag, startPoint x: 429, startPoint y: 328, endPoint x: 389, endPoint y: 357, distance: 49.4
click at [389, 357] on div "Event Information Event Info Booth Booth 5 Staff 5 Staff 2 Travel Reservations …" at bounding box center [780, 157] width 1159 height 1557
drag, startPoint x: 389, startPoint y: 357, endPoint x: 455, endPoint y: 453, distance: 116.5
click at [454, 453] on span "Cost: $" at bounding box center [436, 458] width 37 height 13
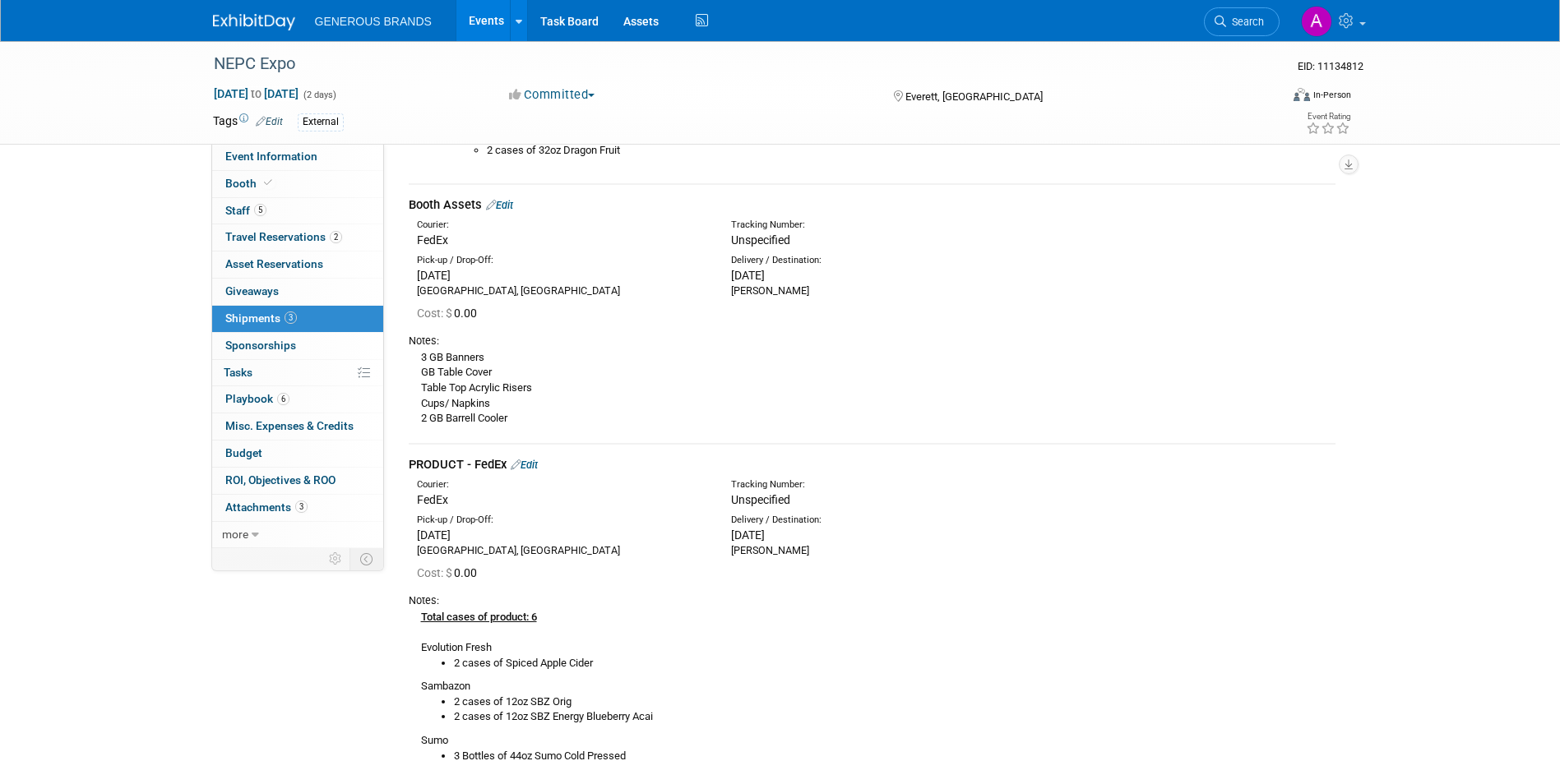
scroll to position [904, 0]
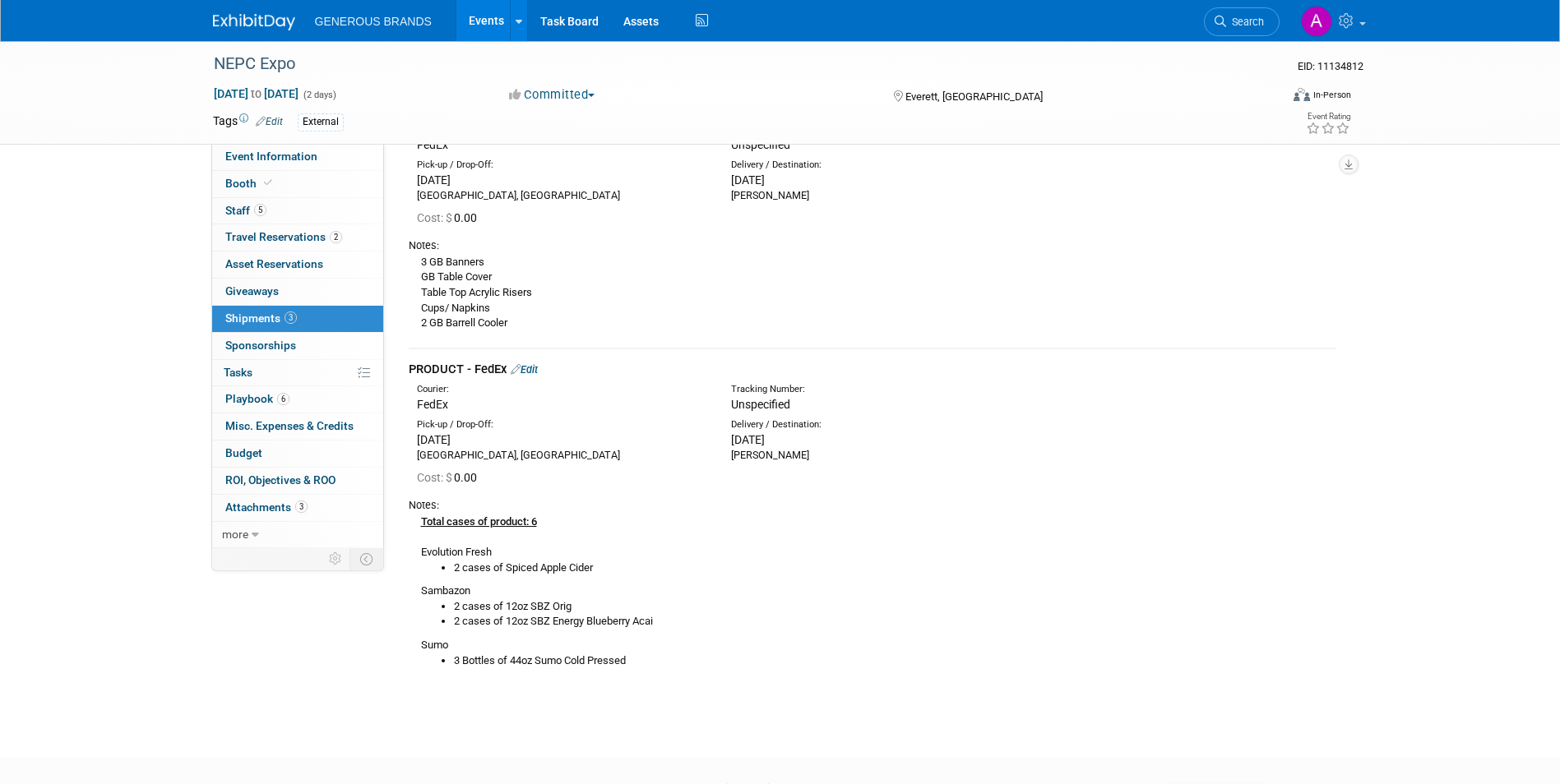
click at [592, 674] on div "Notes: Total cases of product: 6 Evolution Fresh 2 cases of Spiced Apple Cider …" at bounding box center [872, 585] width 927 height 191
click at [570, 561] on li "2 cases of Spiced Apple Cider" at bounding box center [895, 568] width 882 height 16
drag, startPoint x: 697, startPoint y: 676, endPoint x: 417, endPoint y: 362, distance: 420.7
click at [417, 362] on td "PRODUCT - FedEx Edit Courier: FedEx Tracking Number:" at bounding box center [872, 520] width 927 height 344
copy td "RODUCT - FedEx Edit Courier: FedEx Tracking Number: Unspecified Pick-up / Drop-…"
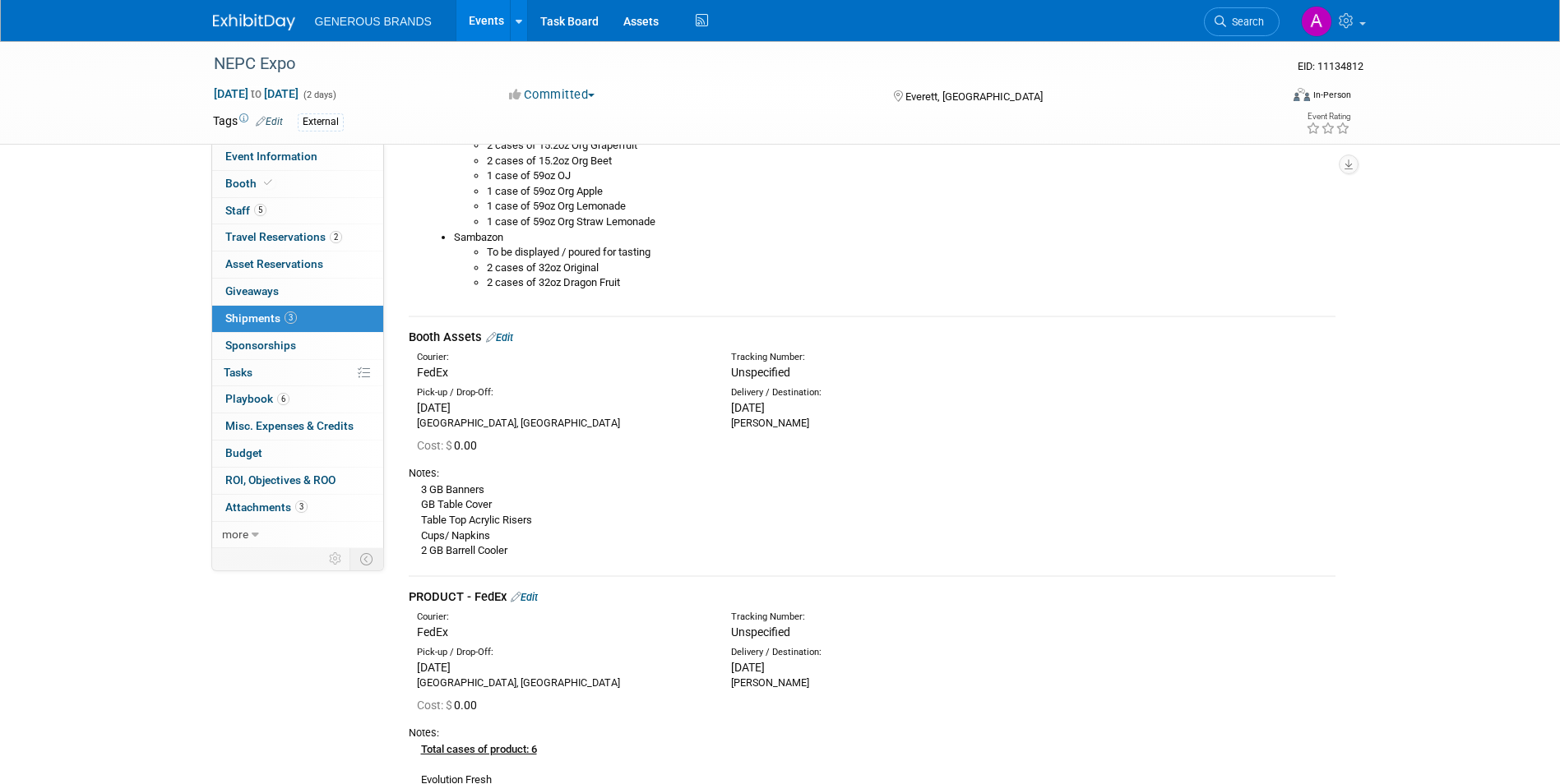
scroll to position [657, 0]
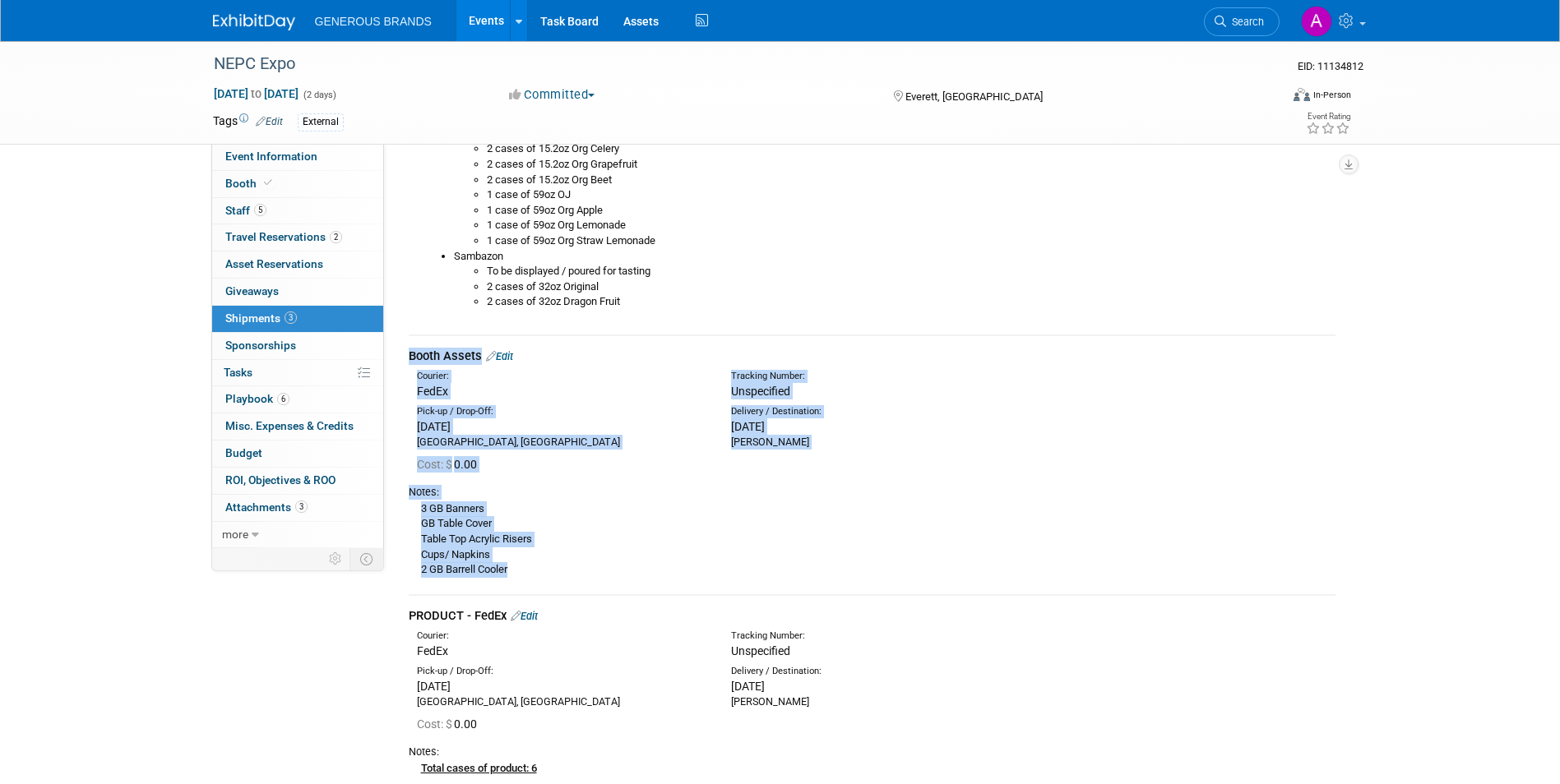
drag, startPoint x: 522, startPoint y: 573, endPoint x: 405, endPoint y: 353, distance: 249.2
click at [405, 353] on div "Product - FREIGHT Edit Courier: Unspecified Tracking Number:" at bounding box center [872, 240] width 951 height 1402
click at [544, 528] on div "3 GB Banners GB Table Cover Table Top Acrylic Risers Cups/ Napkins 2 GB Barrell…" at bounding box center [872, 539] width 927 height 78
drag, startPoint x: 532, startPoint y: 570, endPoint x: 398, endPoint y: 350, distance: 257.6
click at [398, 350] on div "Product - FREIGHT Edit Courier: Unspecified Tracking Number:" at bounding box center [872, 240] width 951 height 1402
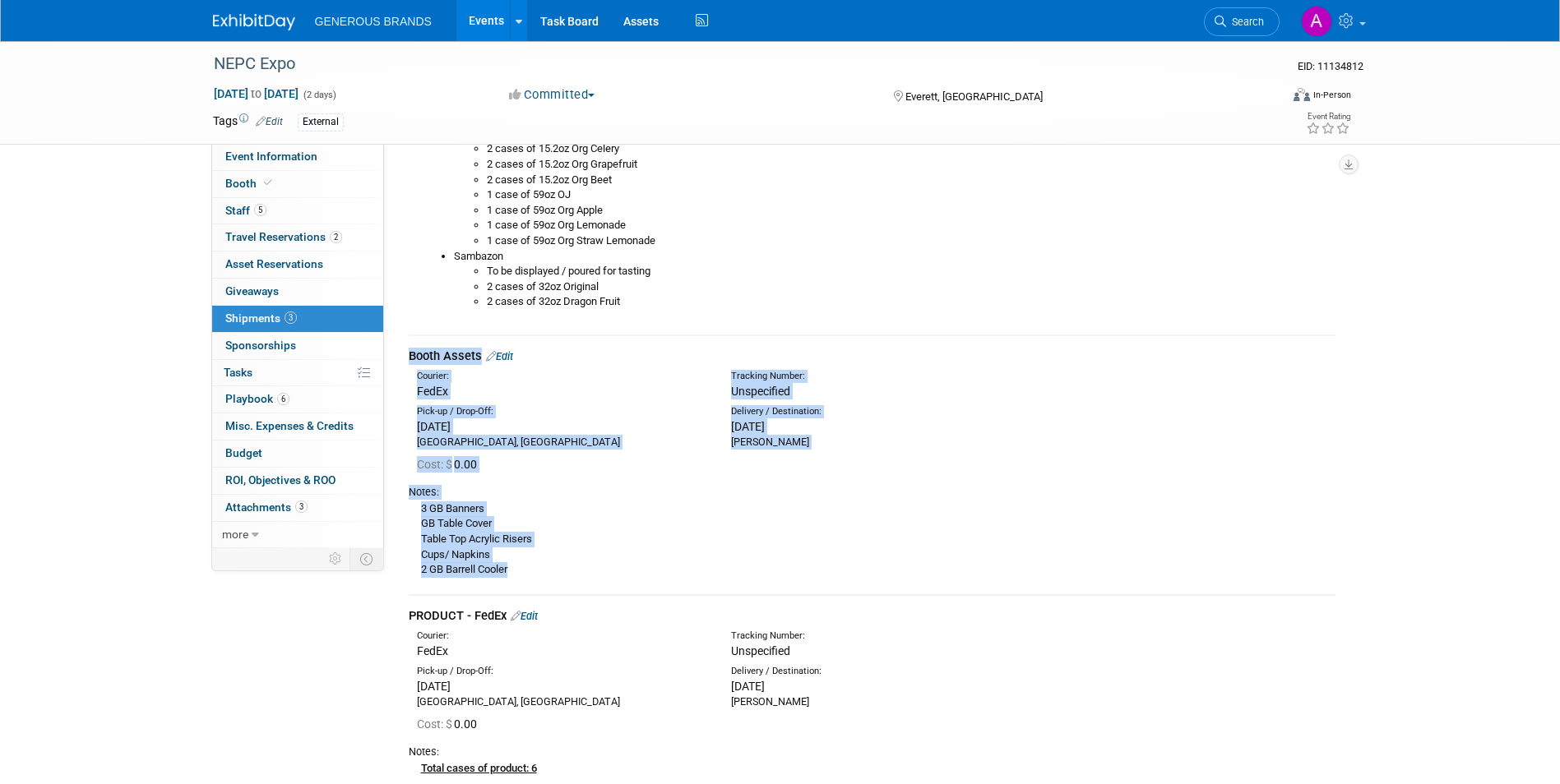
copy div "Booth Assets Edit Courier: FedEx Tracking Number: Unspecified Pick-up / Drop-Of…"
click at [733, 587] on td "Booth Assets Edit Courier: FedEx Tracking Number:" at bounding box center [872, 465] width 927 height 259
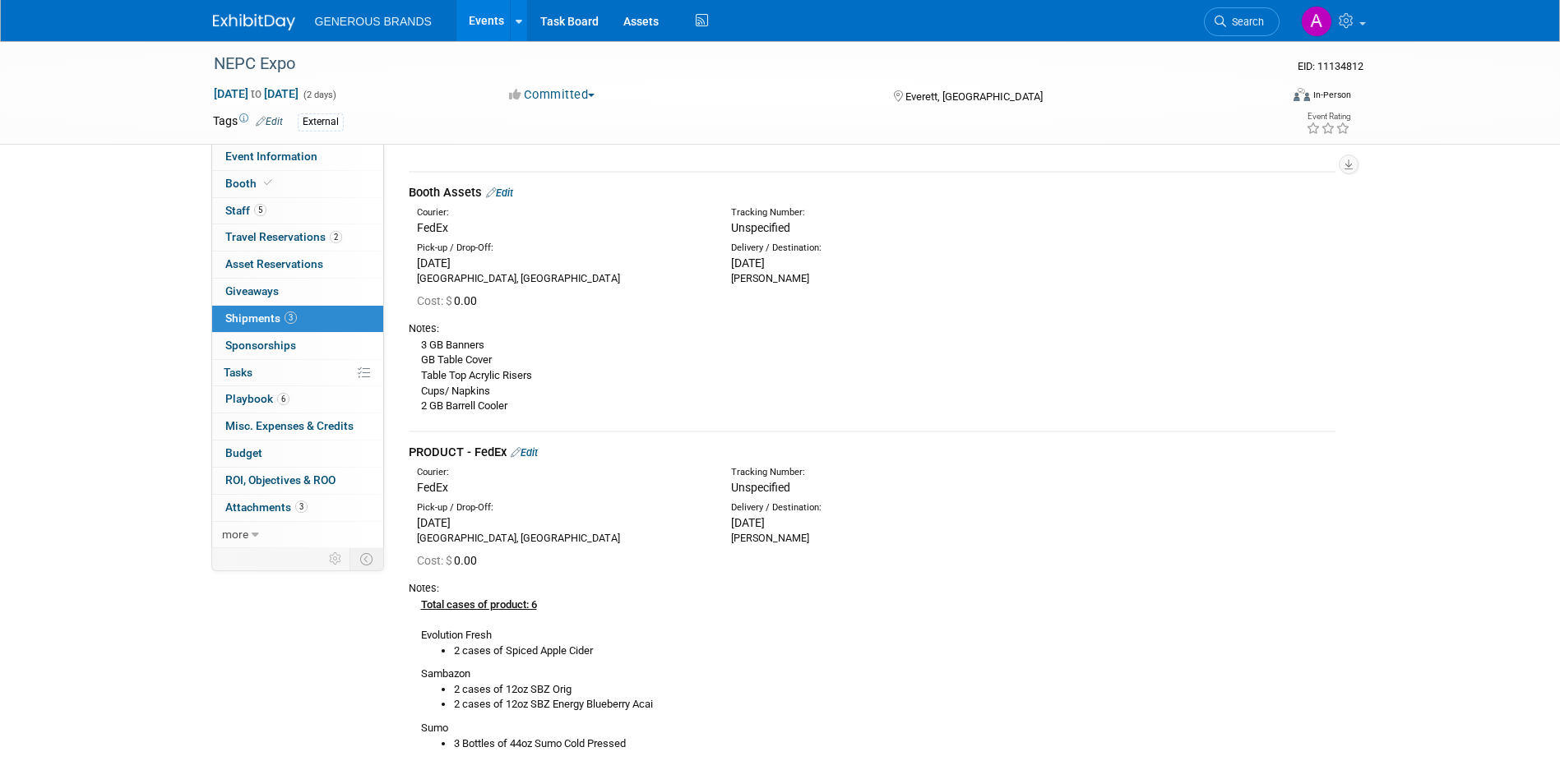
scroll to position [822, 0]
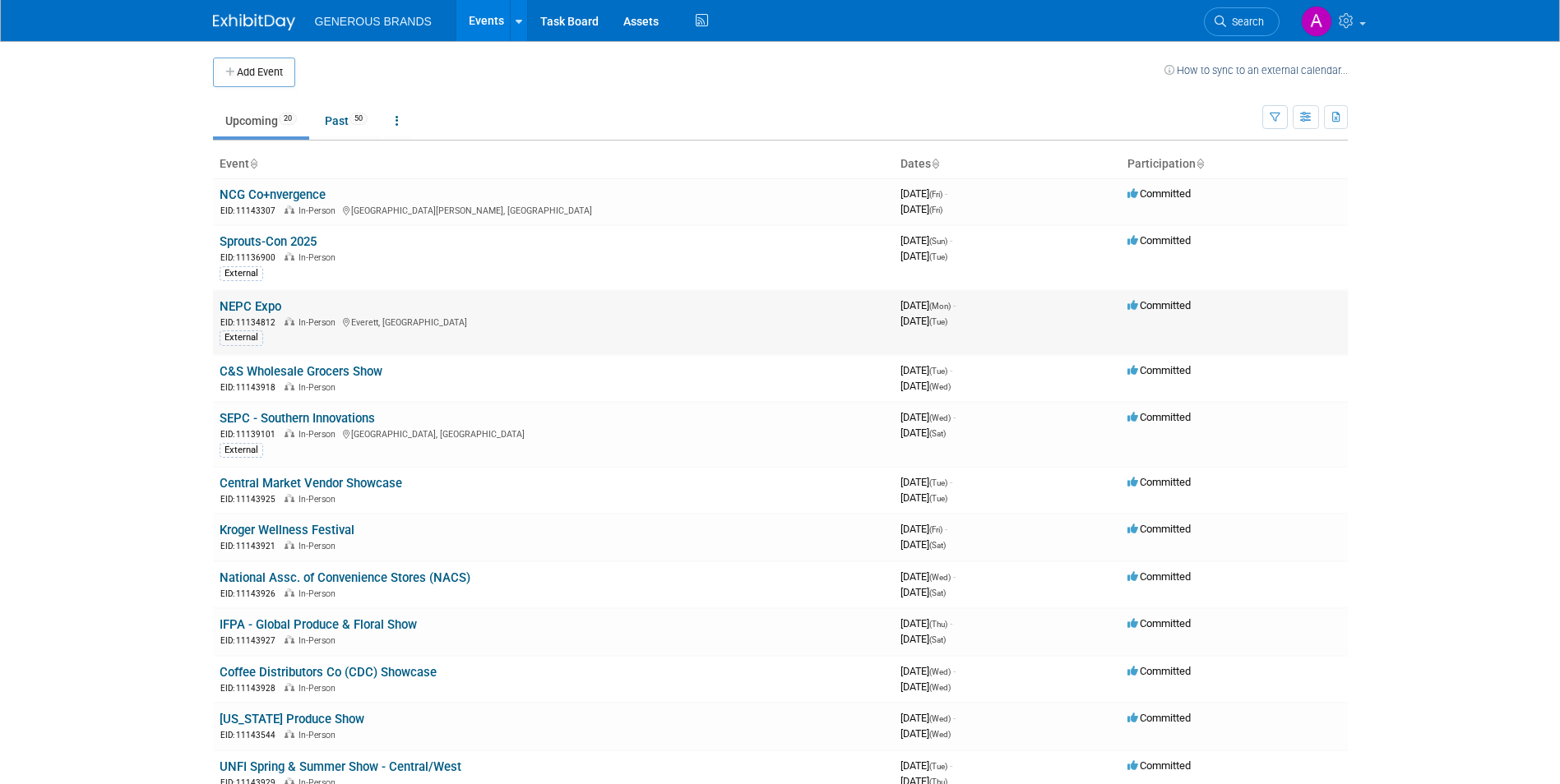
click at [269, 304] on link "NEPC Expo" at bounding box center [251, 306] width 62 height 15
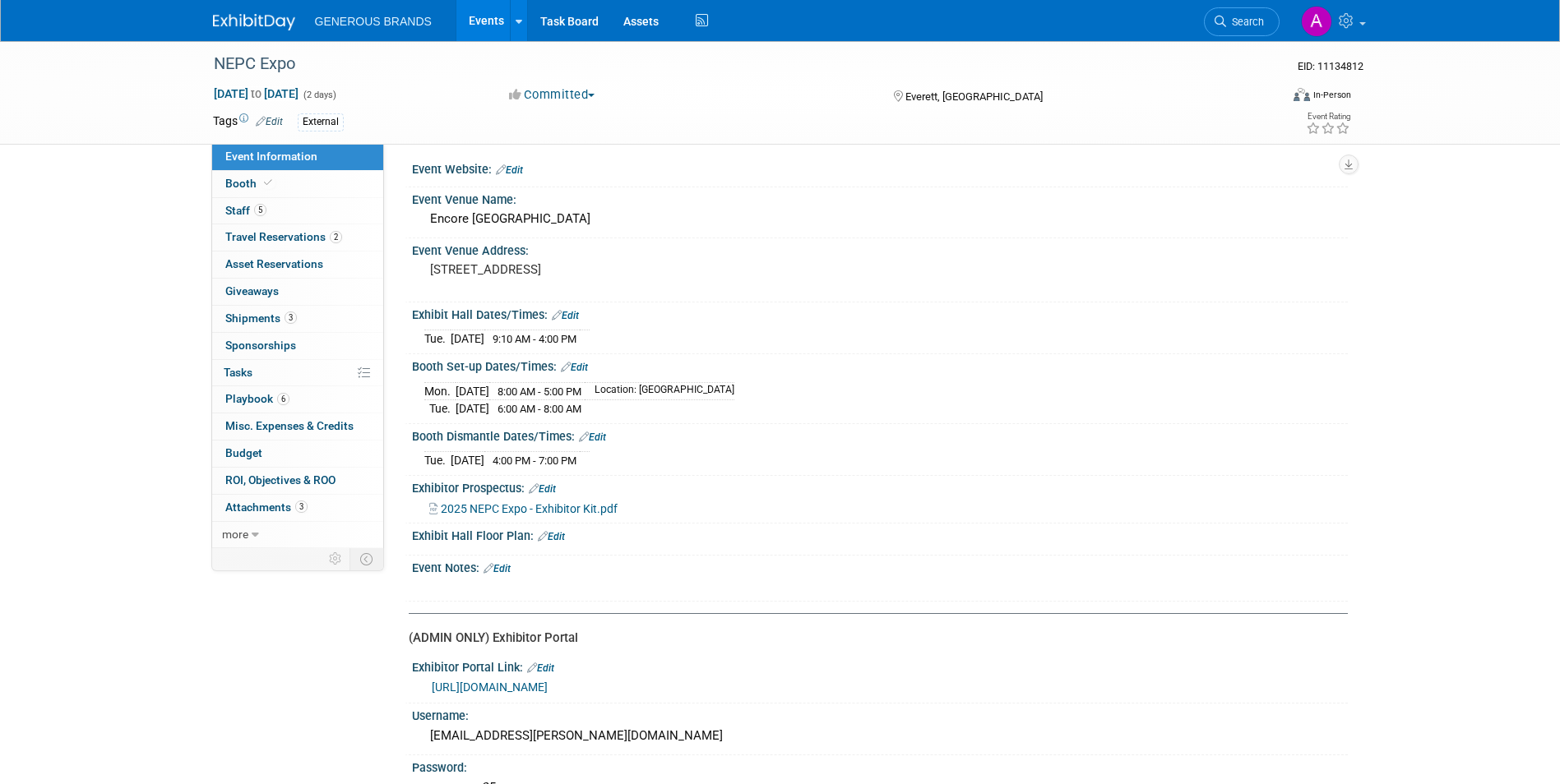
scroll to position [265, 0]
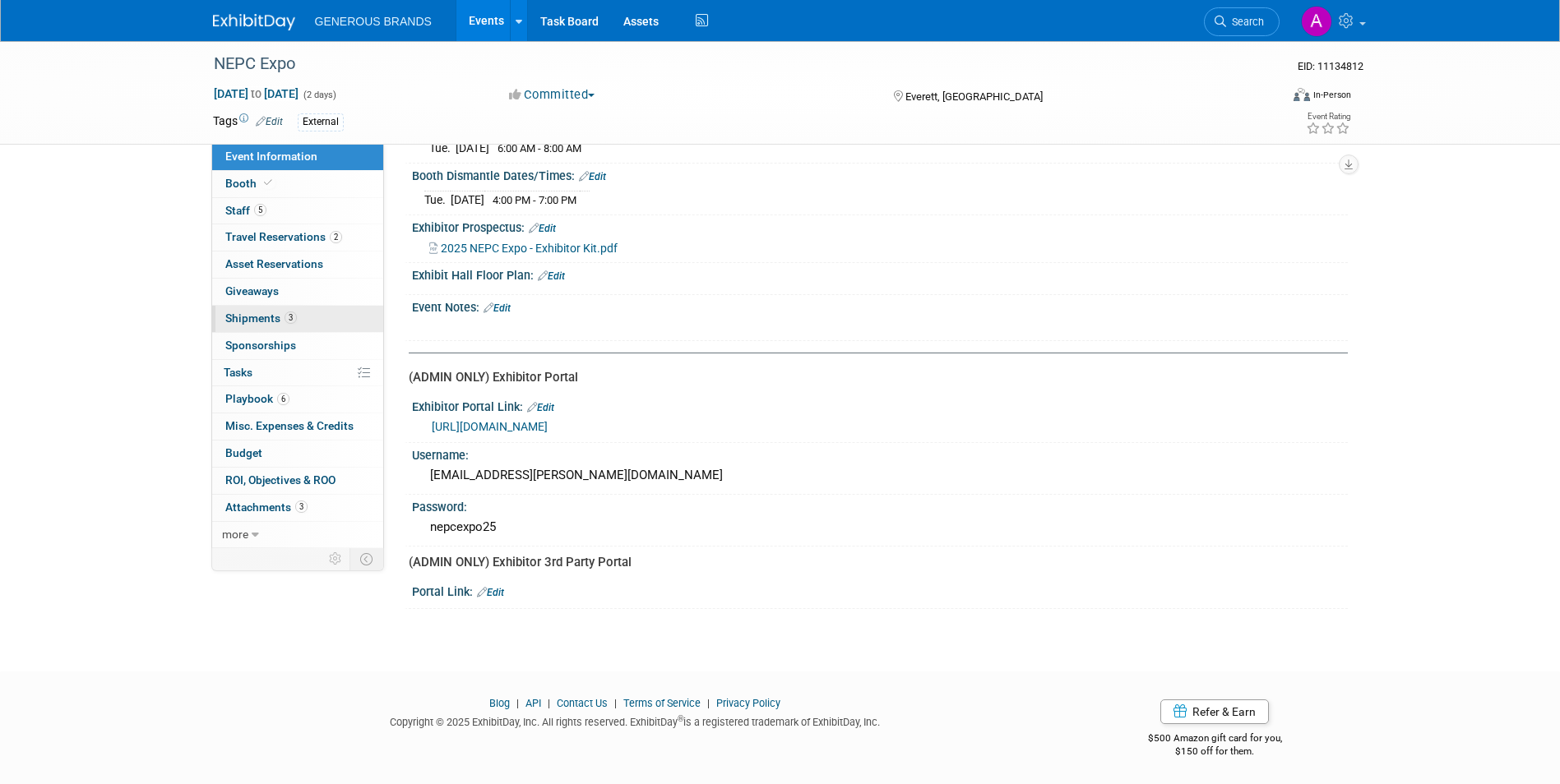
click at [294, 320] on span "3" at bounding box center [290, 318] width 12 height 12
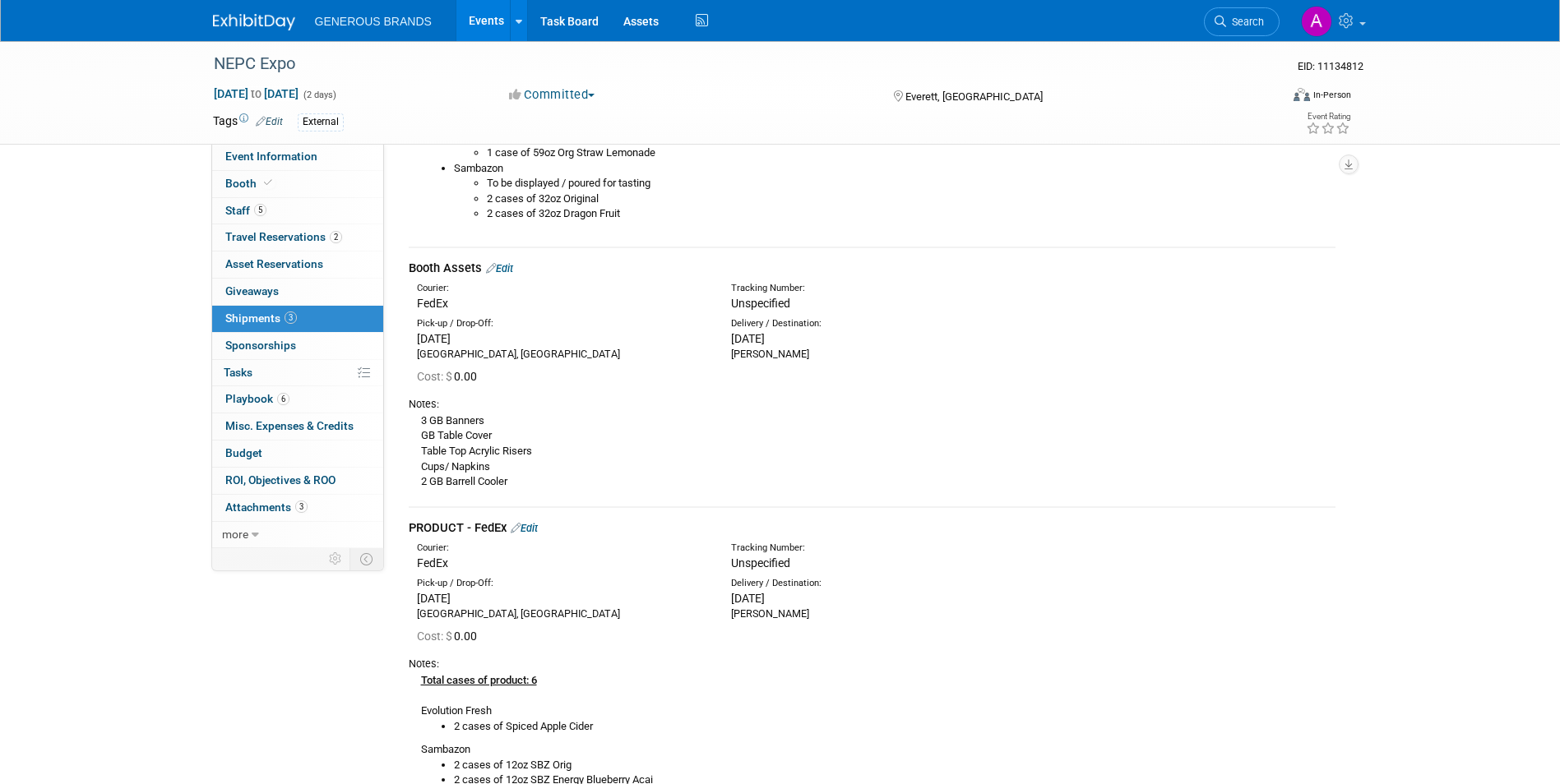
scroll to position [992, 0]
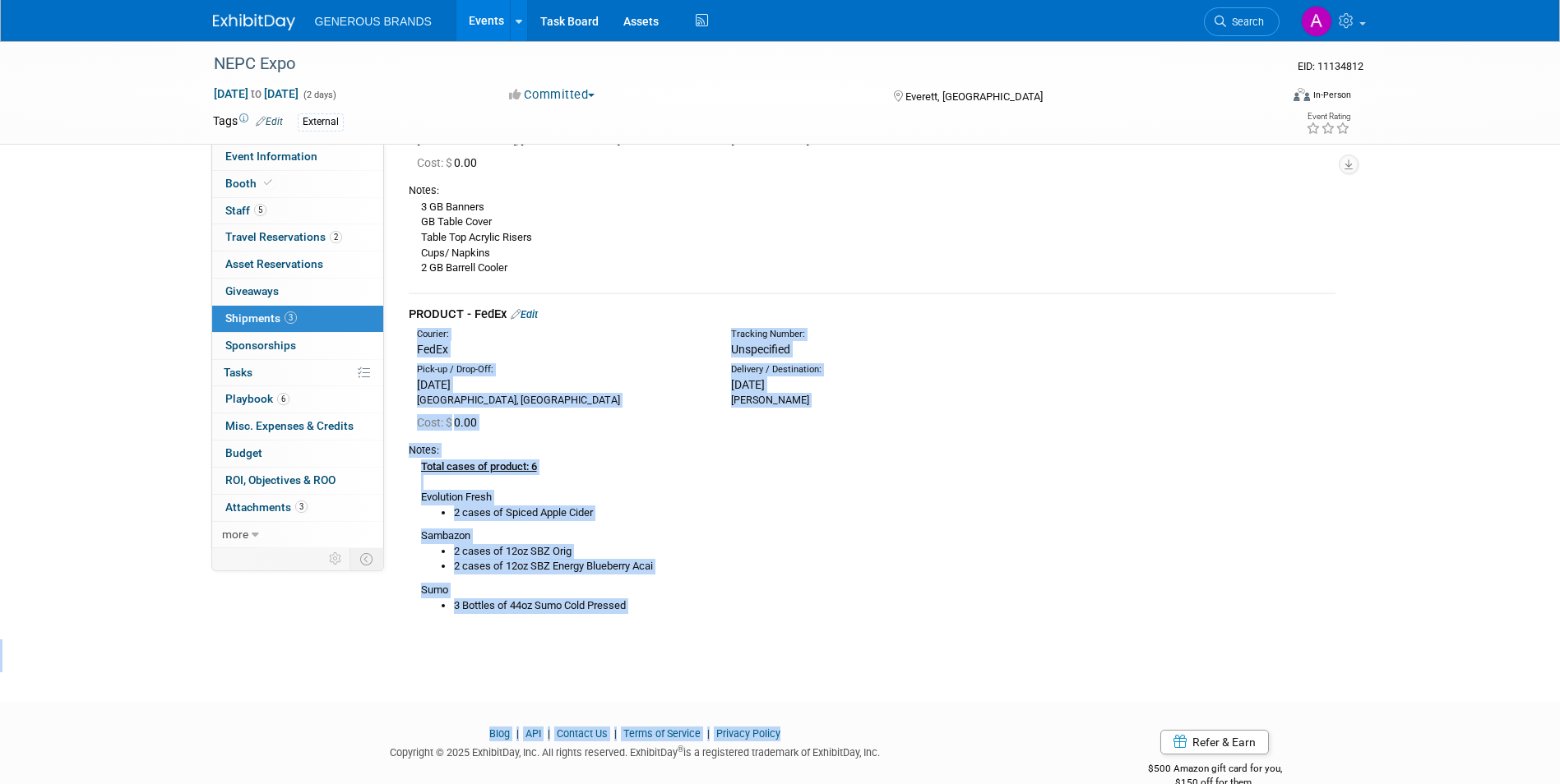
drag, startPoint x: 853, startPoint y: 601, endPoint x: 885, endPoint y: 826, distance: 227.3
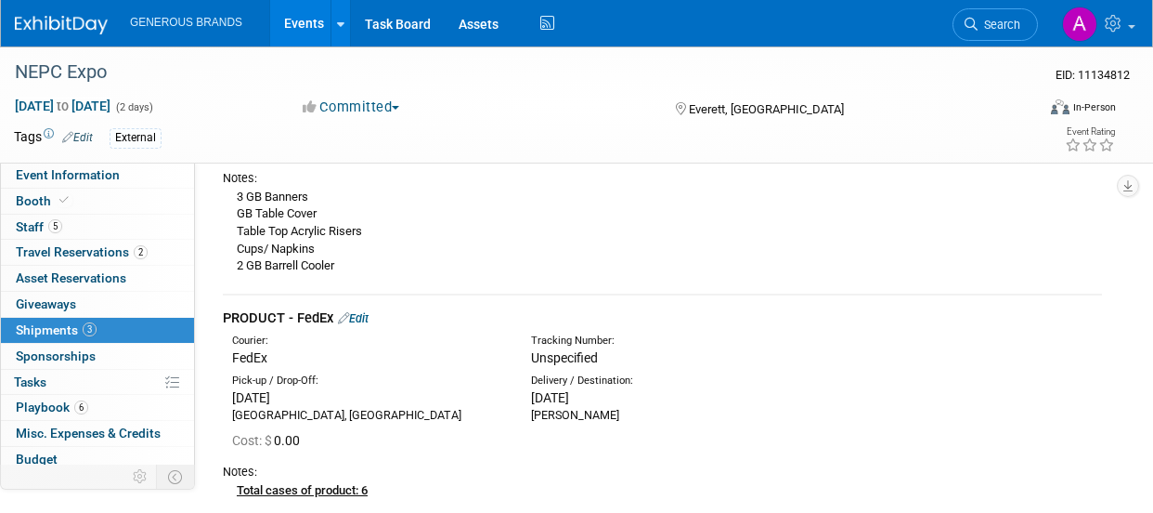
click at [838, 142] on div "External" at bounding box center [519, 138] width 818 height 20
click at [836, 142] on div "External" at bounding box center [519, 138] width 818 height 20
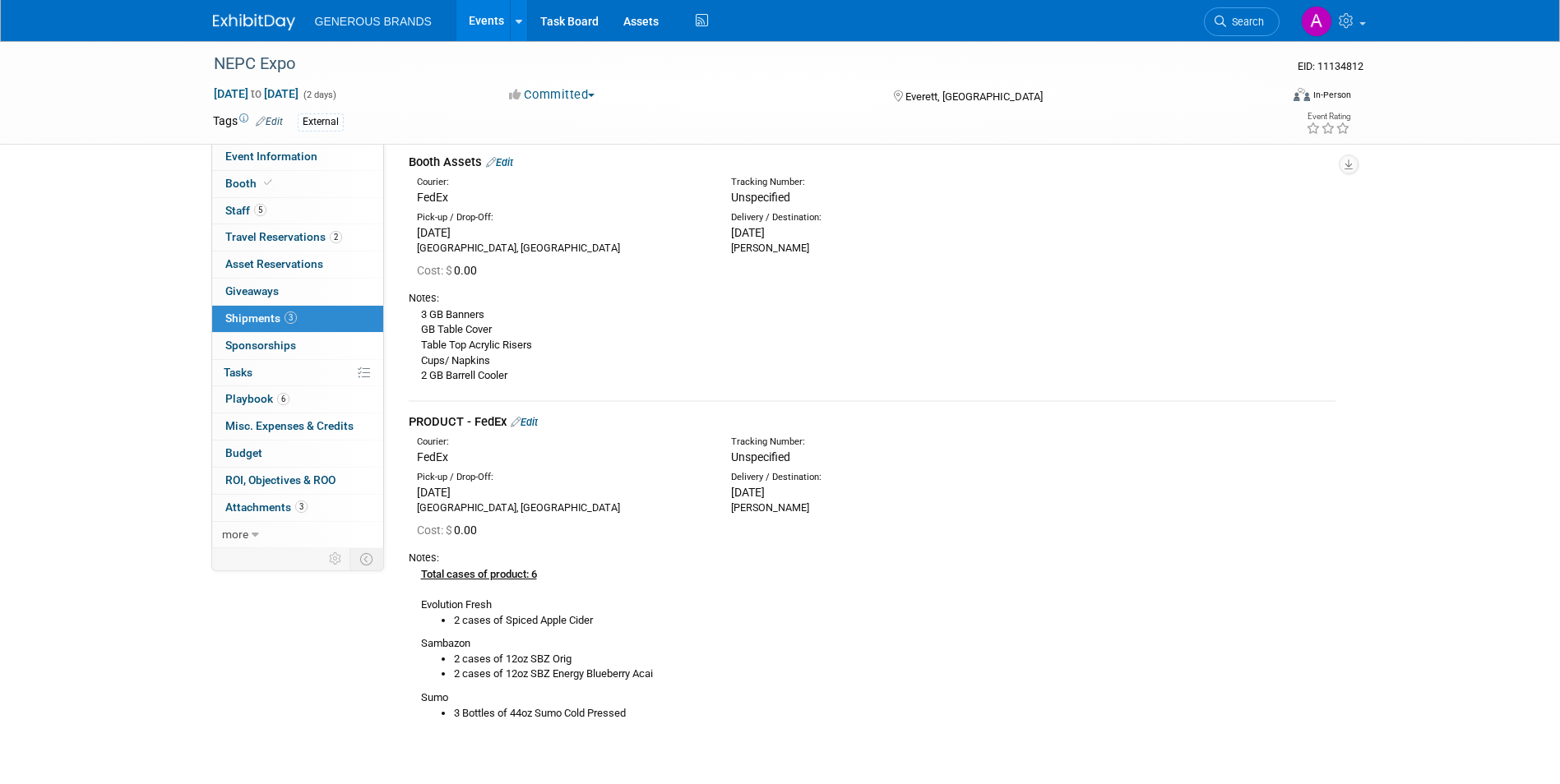
scroll to position [827, 0]
